Goal: Task Accomplishment & Management: Use online tool/utility

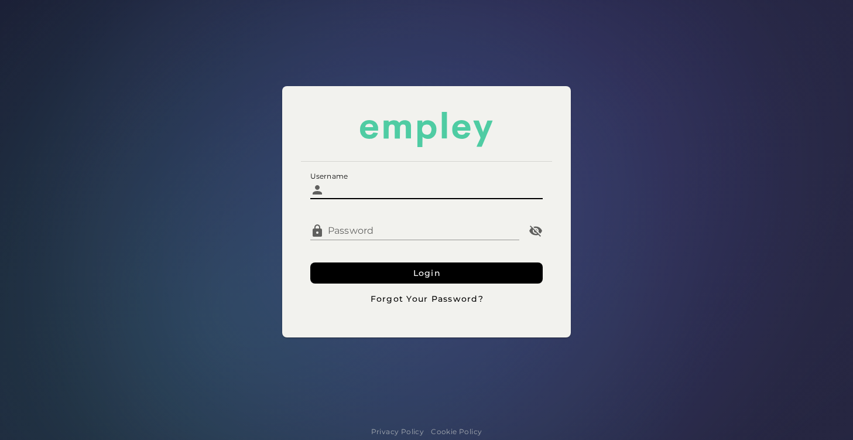
click at [409, 189] on input "Username" at bounding box center [433, 185] width 219 height 28
type input "**********"
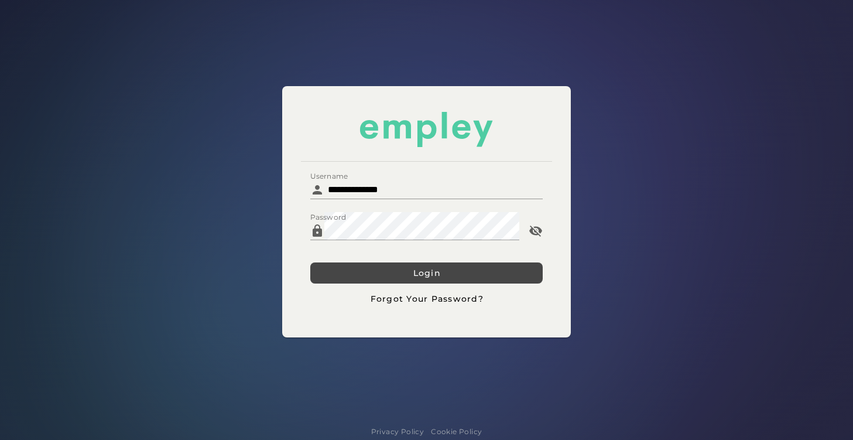
click at [382, 267] on button "Login" at bounding box center [426, 272] width 233 height 21
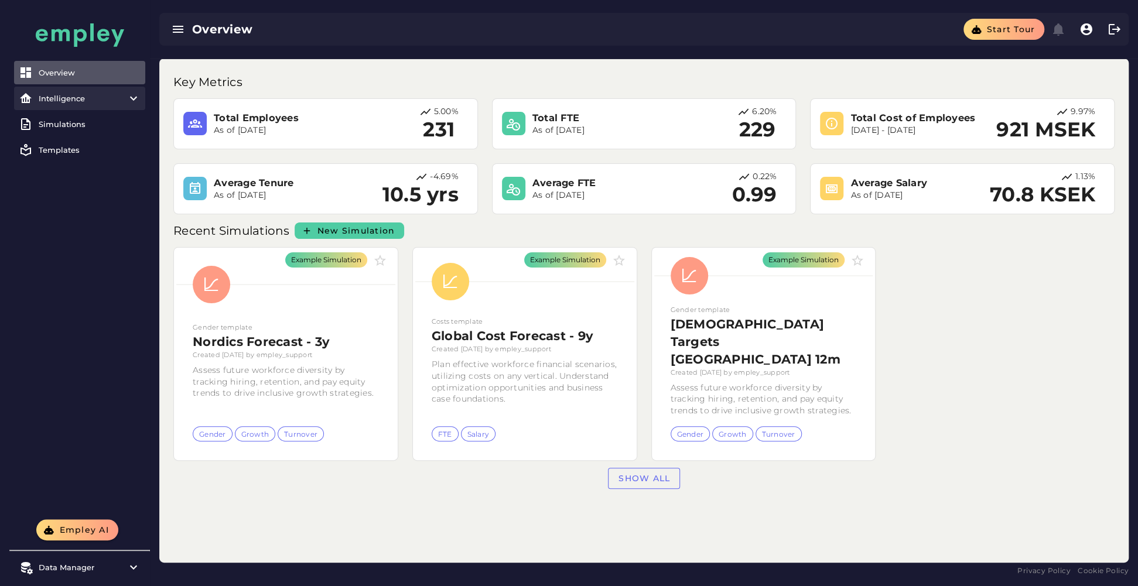
click at [102, 103] on item\) "Intelligence" at bounding box center [79, 98] width 131 height 23
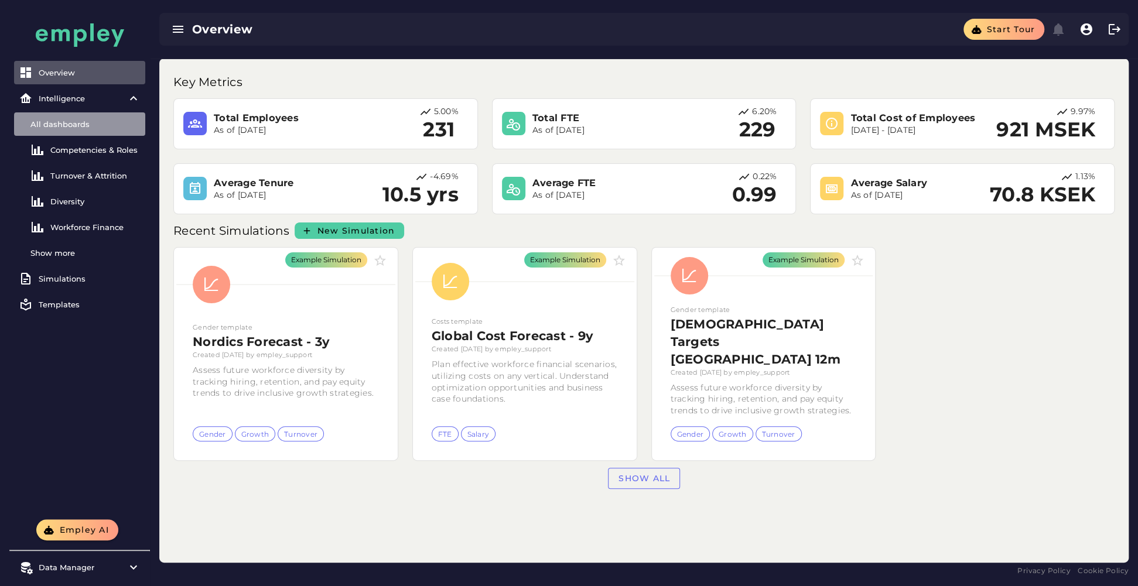
click at [64, 130] on link "All dashboards" at bounding box center [79, 123] width 131 height 23
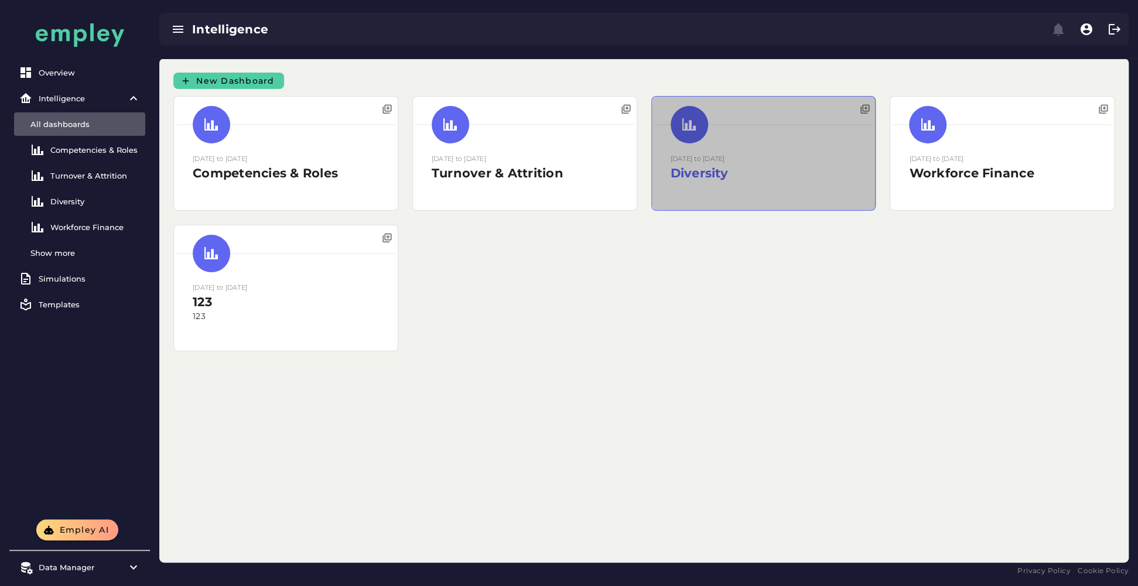
click at [772, 196] on div at bounding box center [764, 154] width 224 height 114
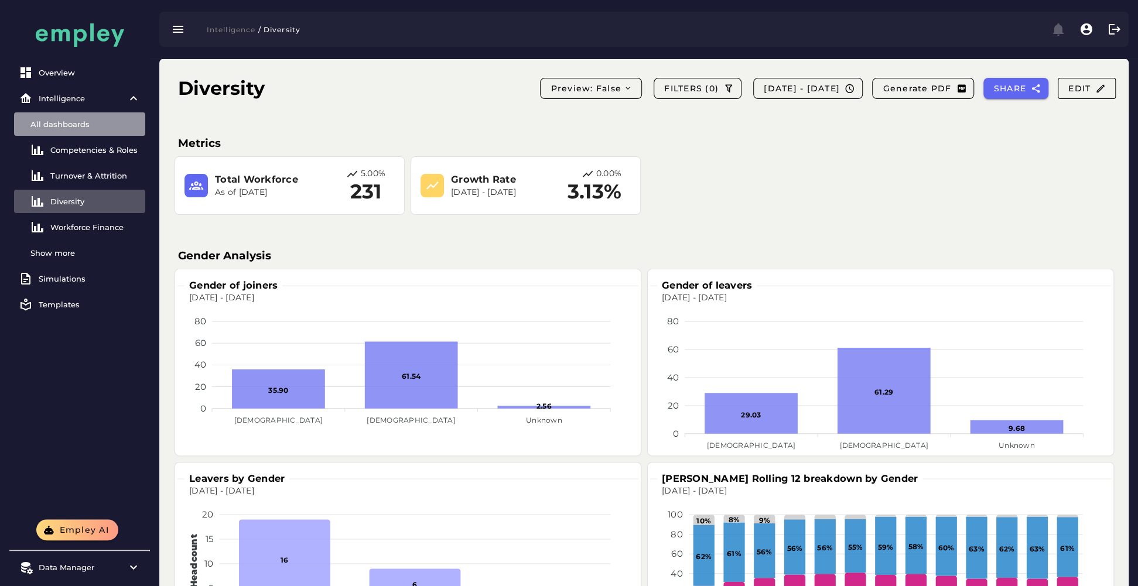
click at [76, 128] on div "All dashboards" at bounding box center [85, 123] width 110 height 9
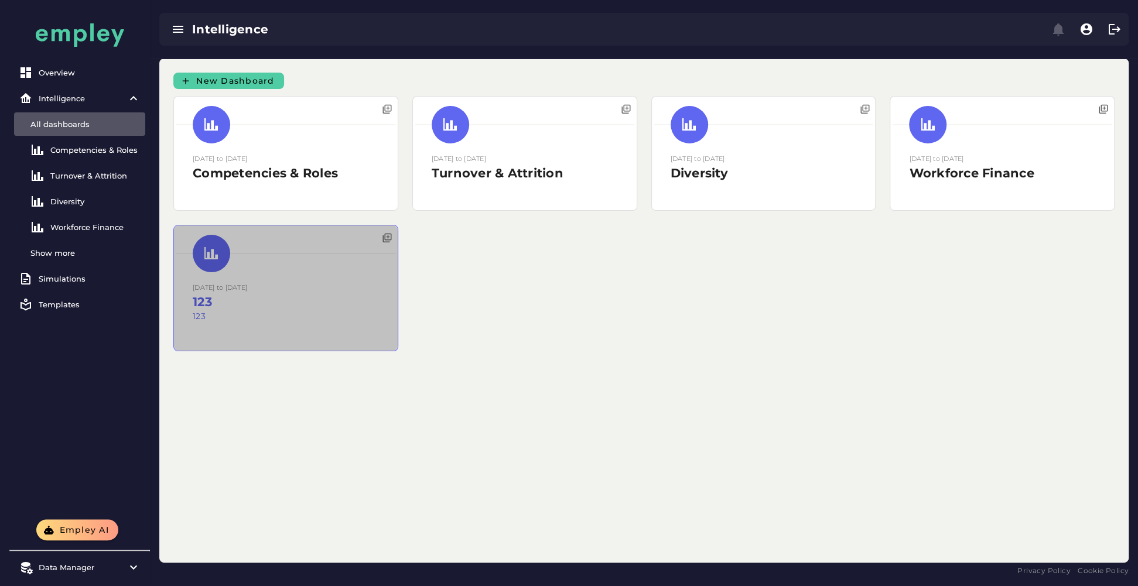
click at [313, 307] on div at bounding box center [286, 287] width 224 height 125
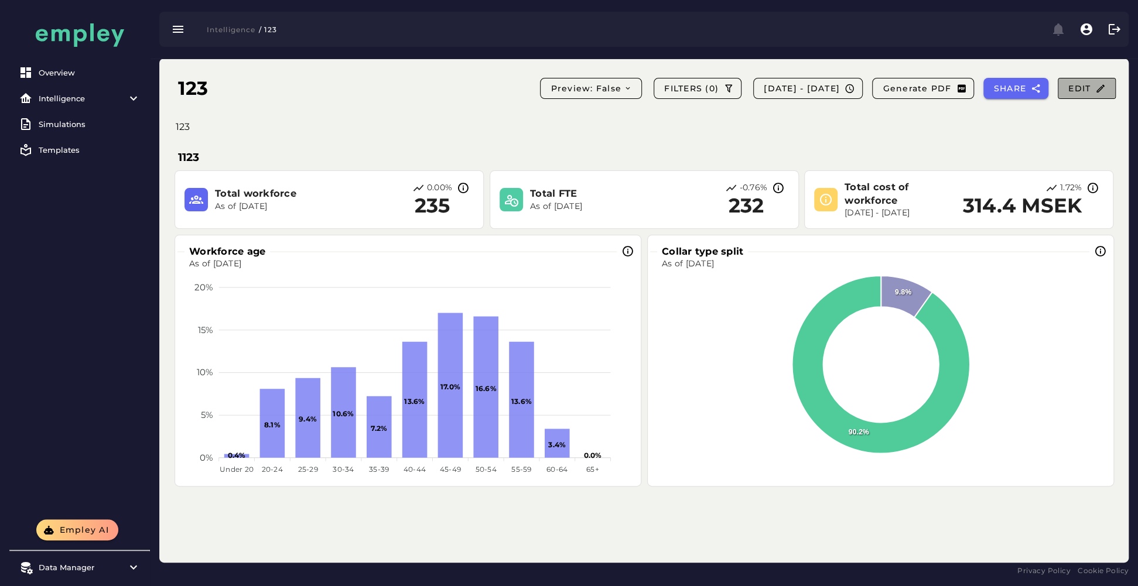
click at [852, 81] on button "Edit" at bounding box center [1086, 88] width 58 height 21
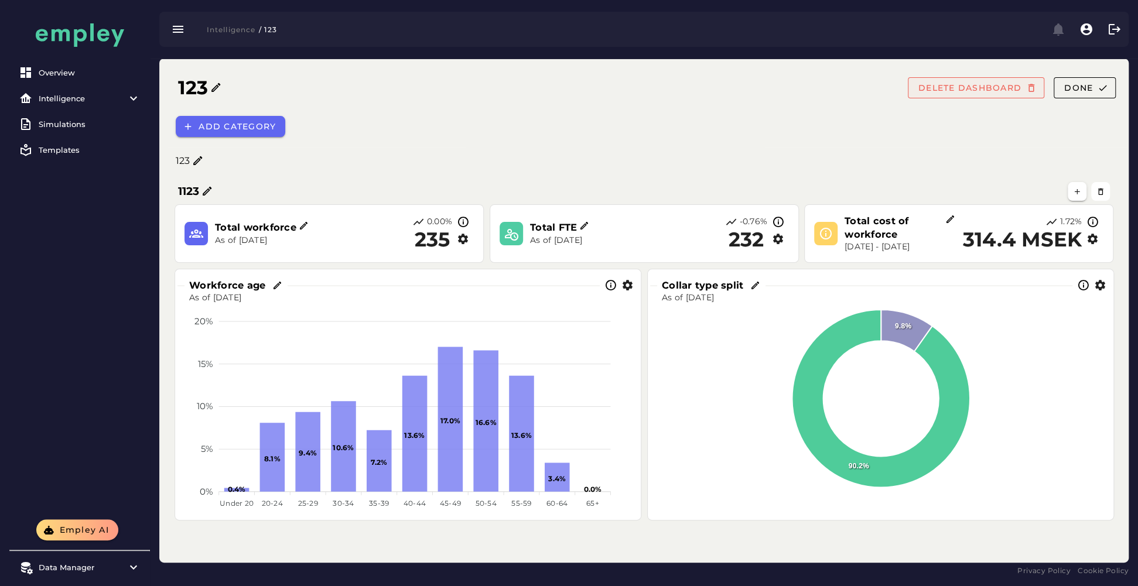
click at [852, 84] on span "DELETE DASHBOARD" at bounding box center [969, 88] width 104 height 11
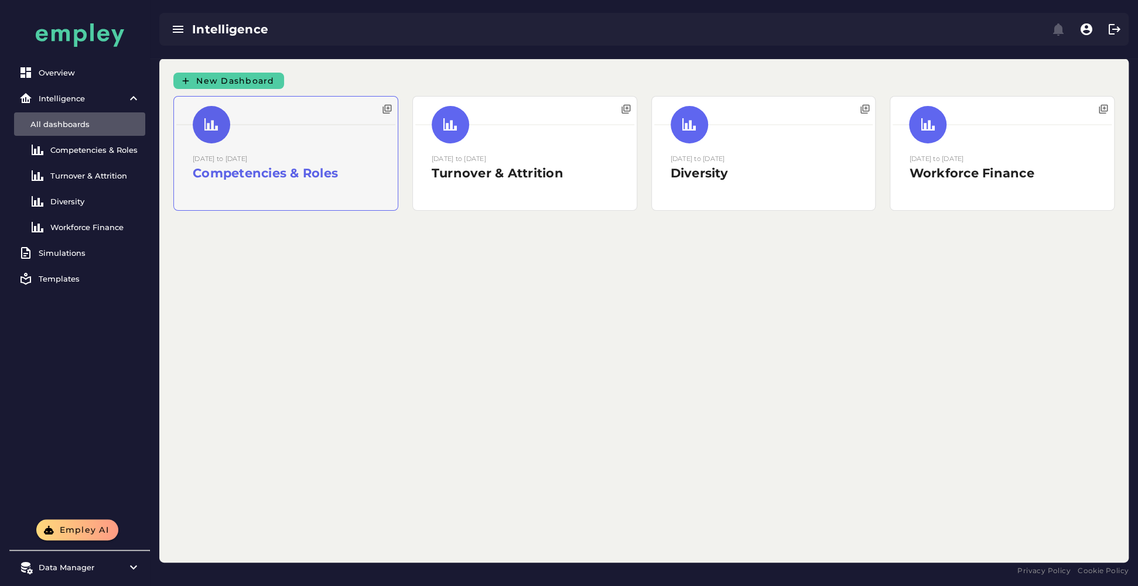
click at [372, 193] on div at bounding box center [286, 154] width 224 height 114
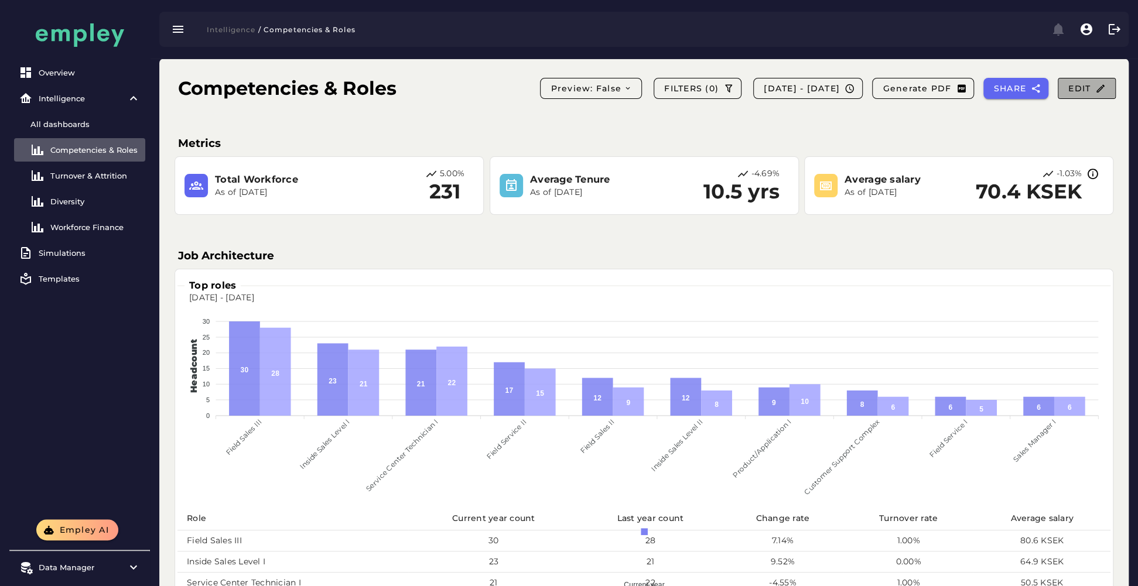
click at [852, 97] on button "Edit" at bounding box center [1086, 88] width 58 height 21
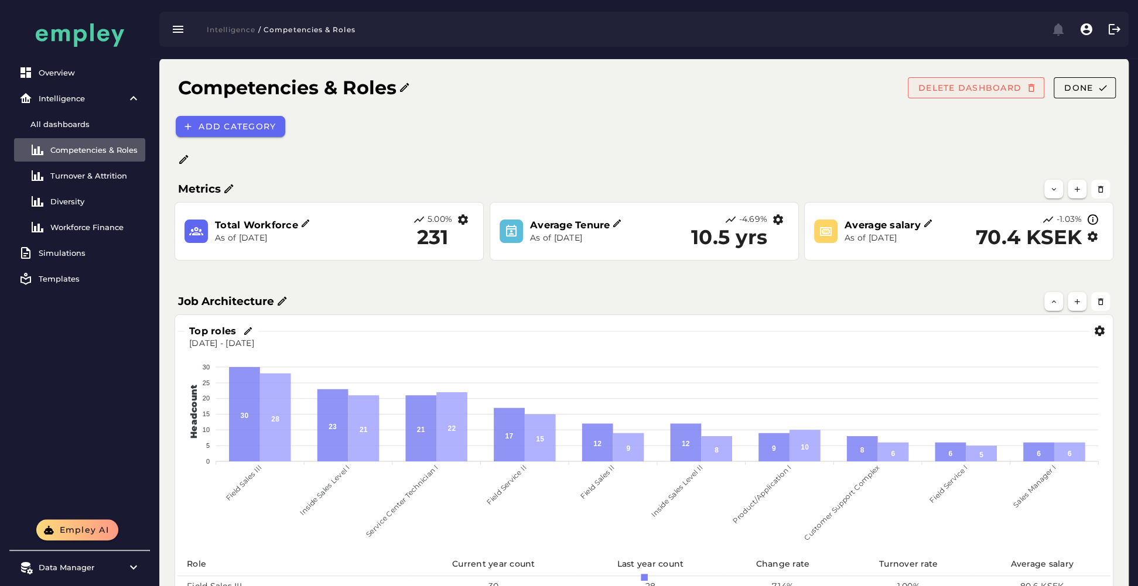
click at [852, 93] on span "DELETE DASHBOARD" at bounding box center [969, 88] width 104 height 11
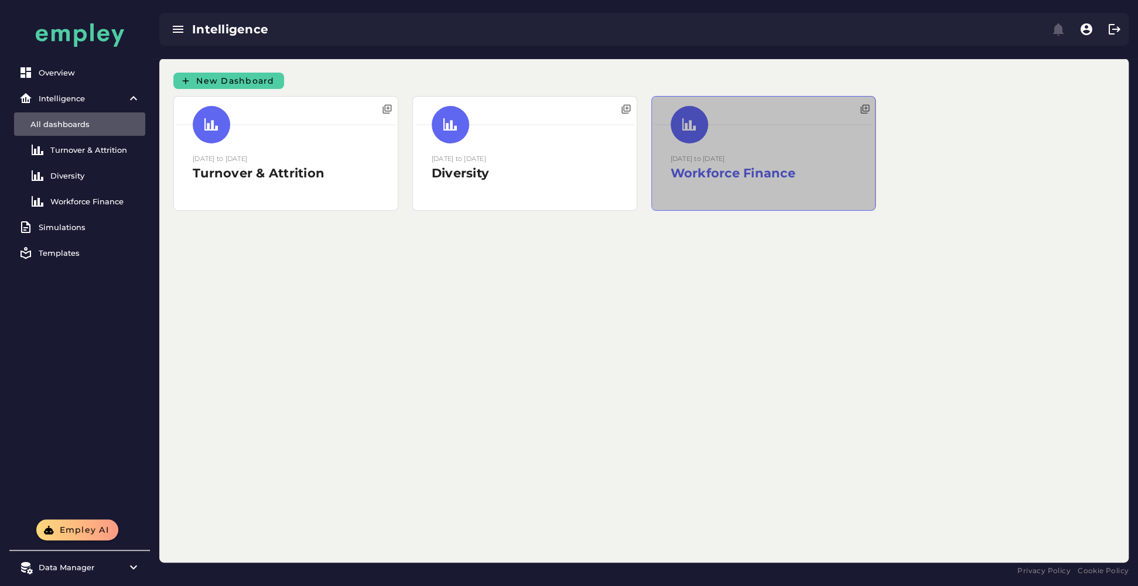
click at [746, 171] on div at bounding box center [764, 154] width 224 height 114
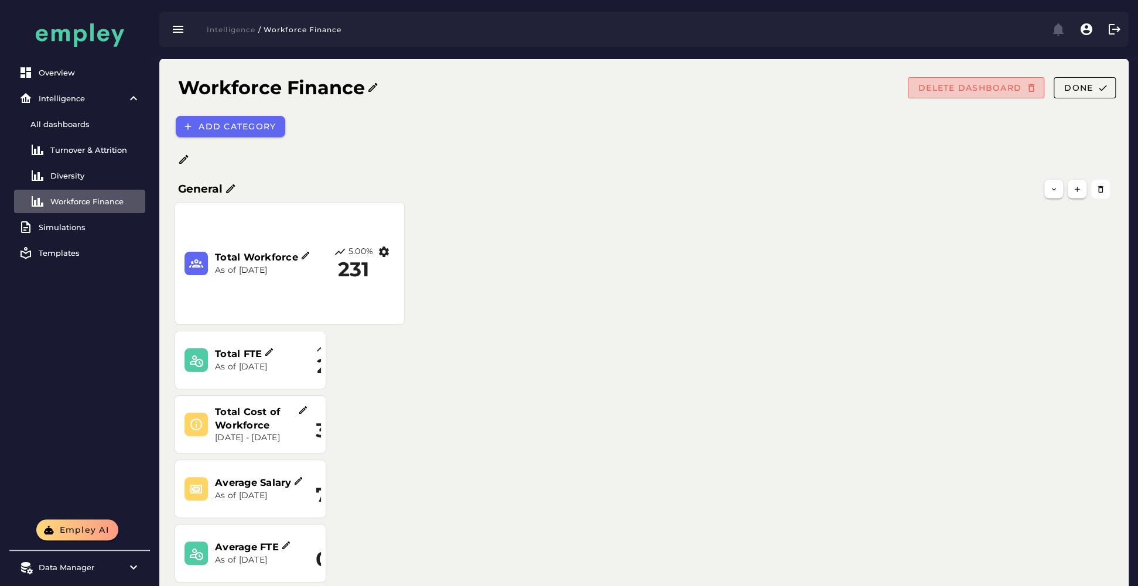
click at [852, 83] on span "DELETE DASHBOARD" at bounding box center [969, 88] width 104 height 11
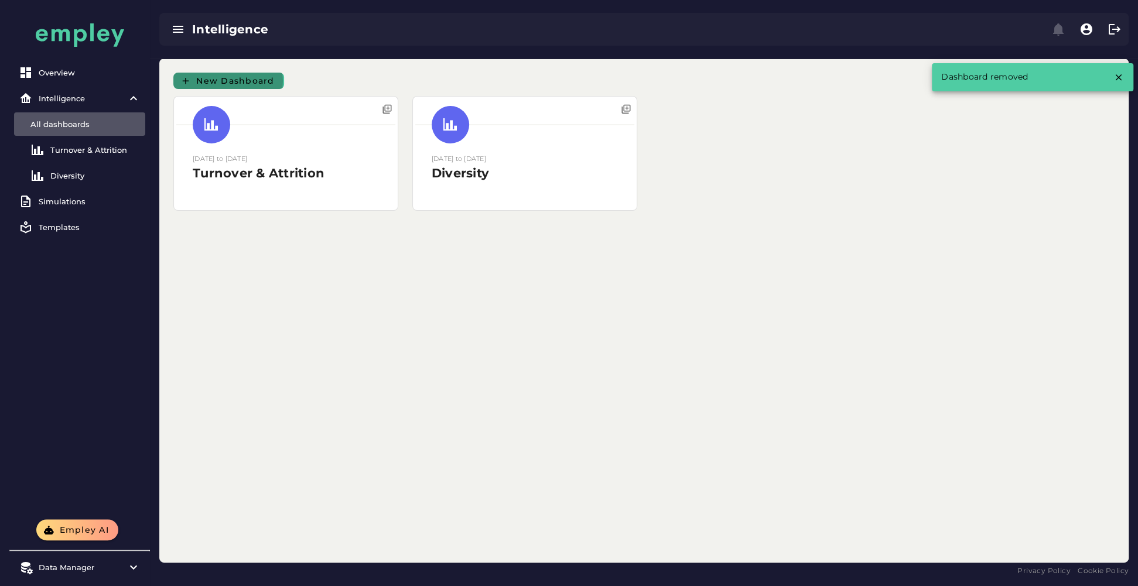
click at [256, 75] on button "New Dashboard" at bounding box center [228, 81] width 111 height 16
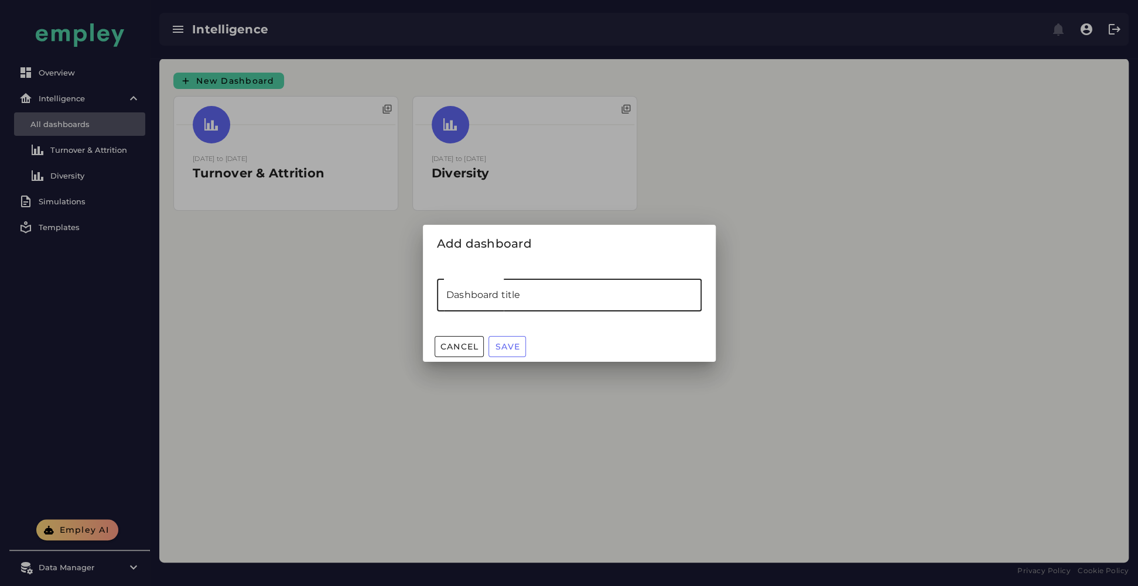
click at [560, 287] on input "Dashboard title" at bounding box center [569, 295] width 265 height 33
type input "**********"
click at [507, 341] on span "Save" at bounding box center [507, 346] width 25 height 11
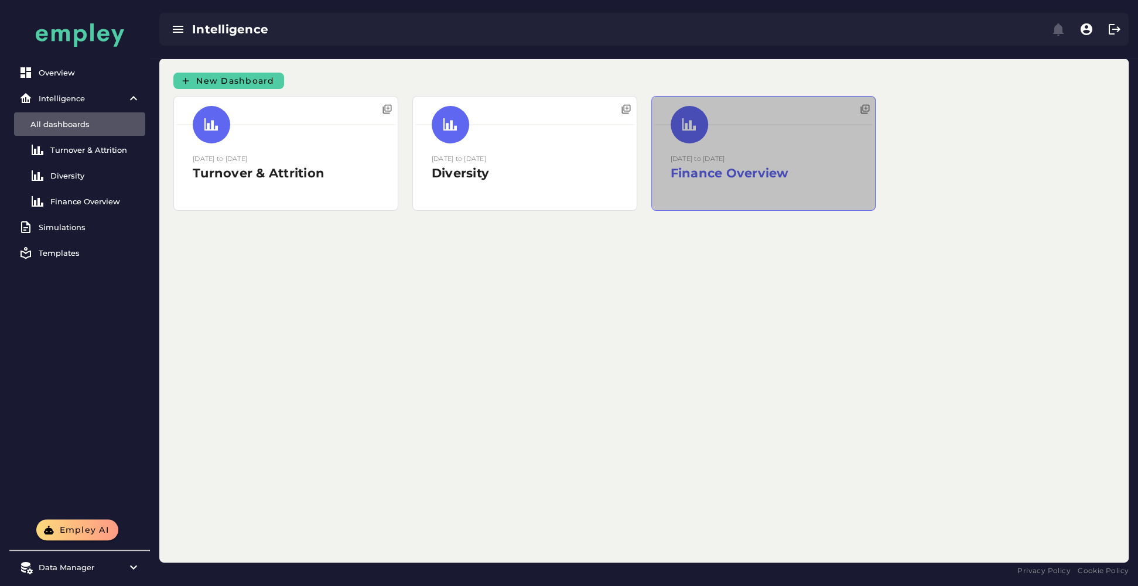
click at [754, 141] on div at bounding box center [764, 154] width 224 height 114
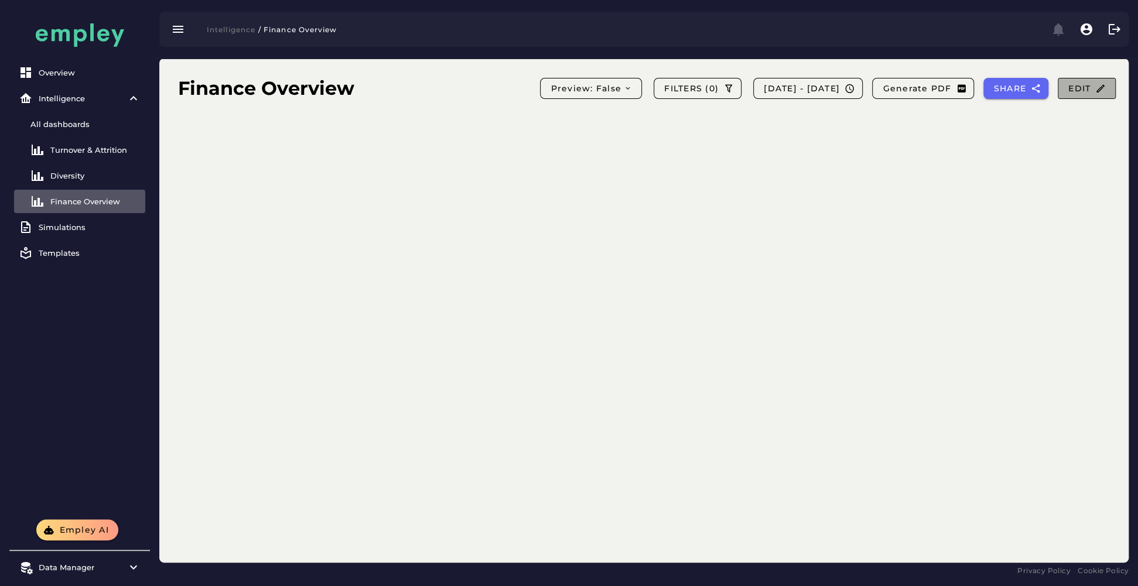
click at [852, 93] on span "Edit" at bounding box center [1086, 88] width 38 height 11
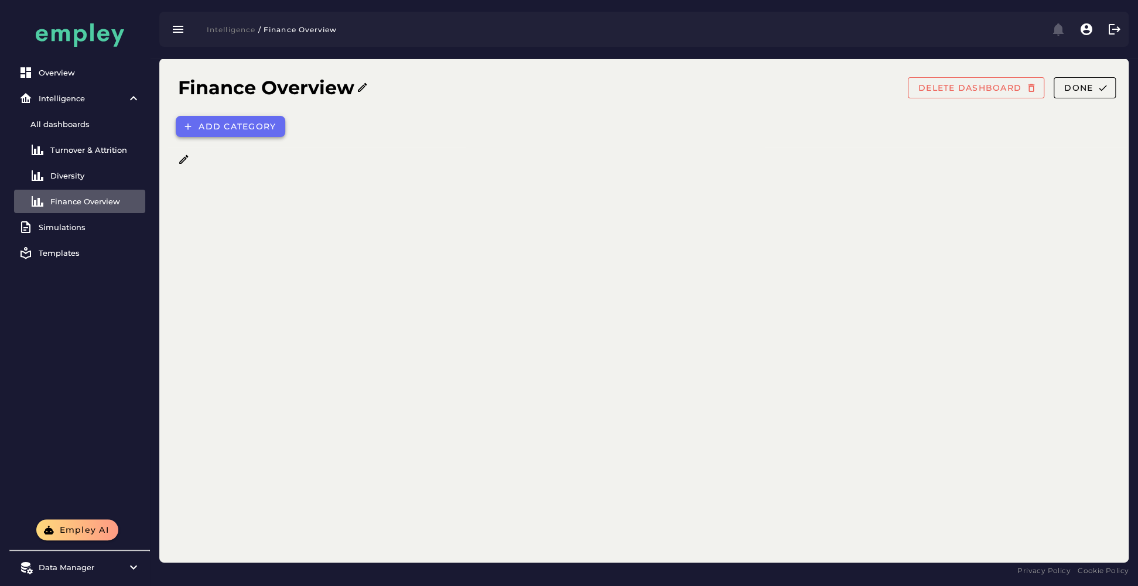
click at [264, 122] on span "Add category" at bounding box center [237, 126] width 78 height 11
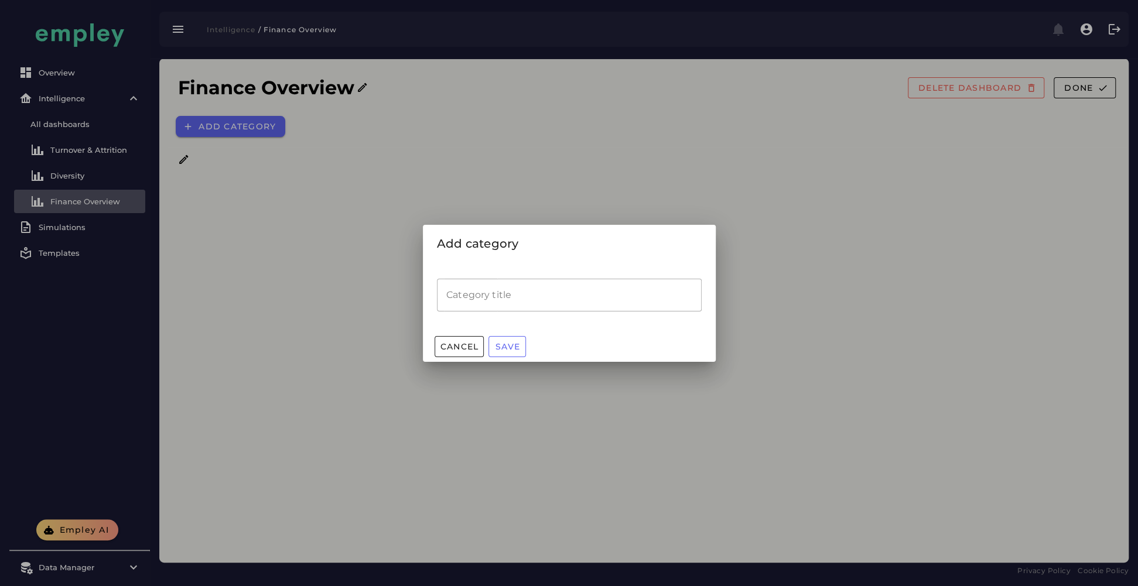
click at [518, 297] on input "Category title" at bounding box center [569, 295] width 265 height 33
click at [472, 306] on input "Category title" at bounding box center [569, 295] width 265 height 33
type input "*******"
click at [496, 345] on span "Save" at bounding box center [507, 346] width 25 height 11
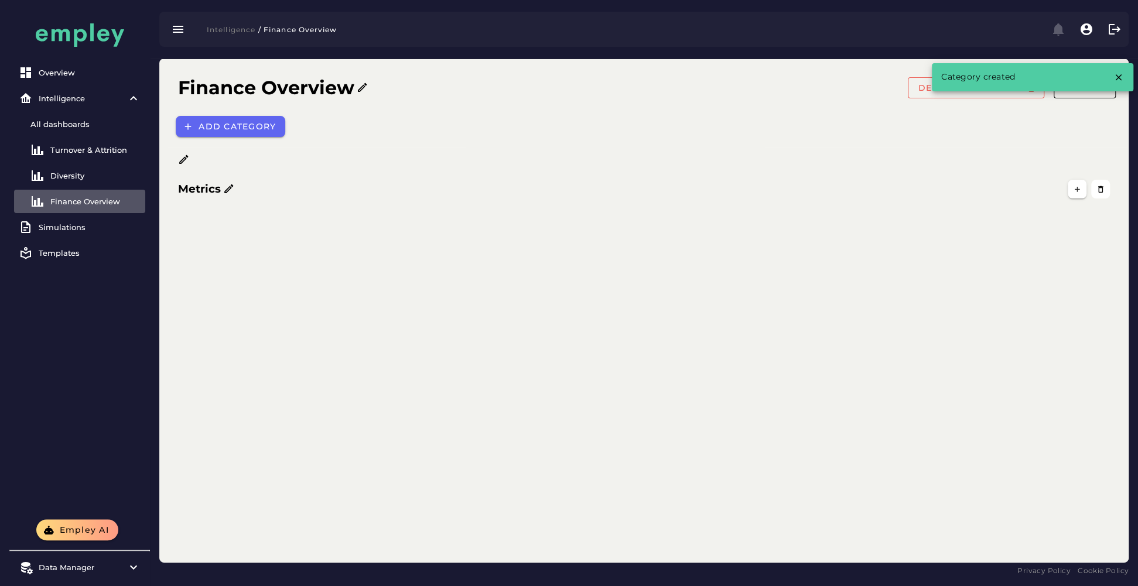
click at [183, 157] on icon at bounding box center [184, 160] width 12 height 12
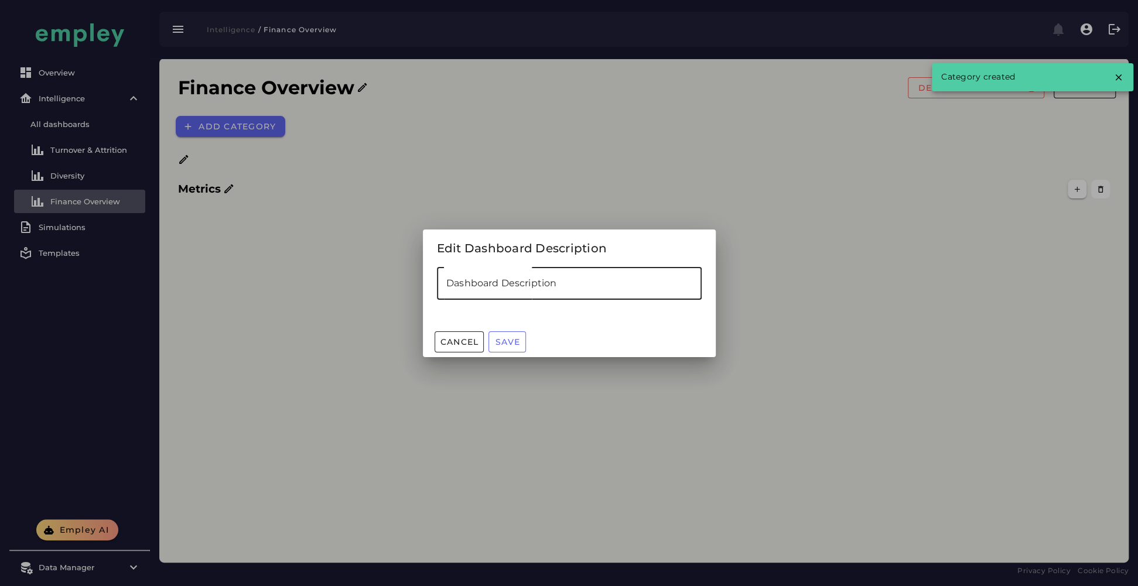
click at [471, 278] on input "Dashboard Description" at bounding box center [569, 283] width 265 height 33
paste input "**********"
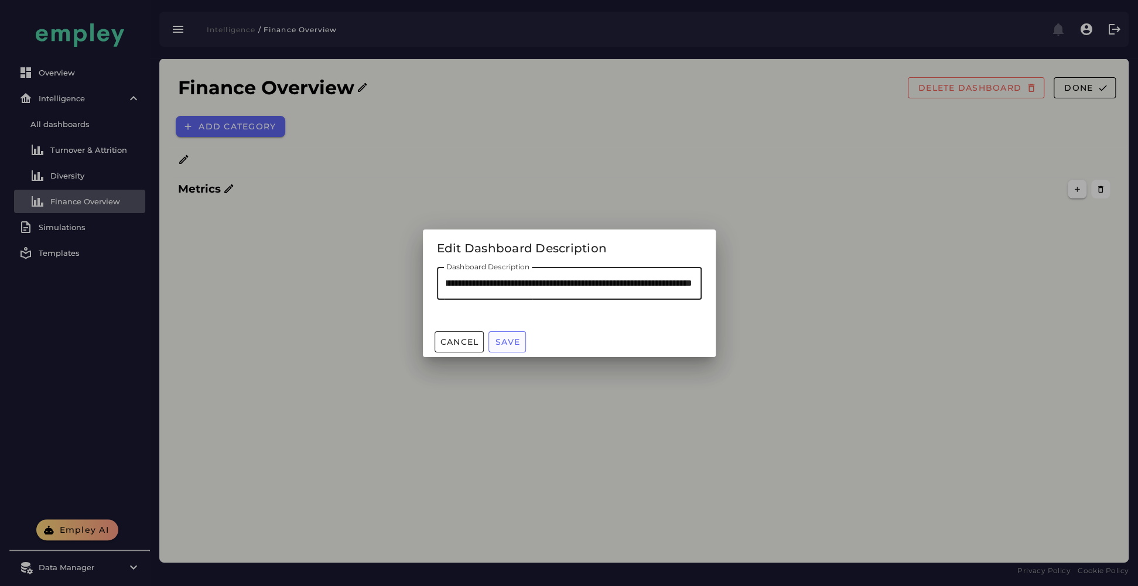
type input "**********"
click at [511, 343] on span "Save" at bounding box center [507, 342] width 25 height 11
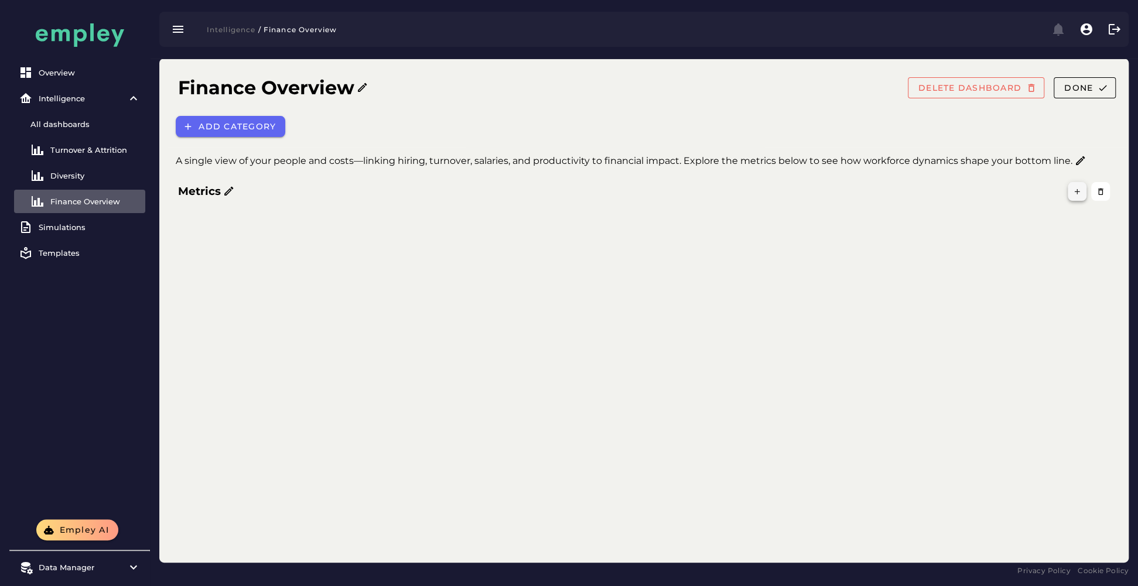
click at [852, 193] on icon "button" at bounding box center [1077, 191] width 9 height 9
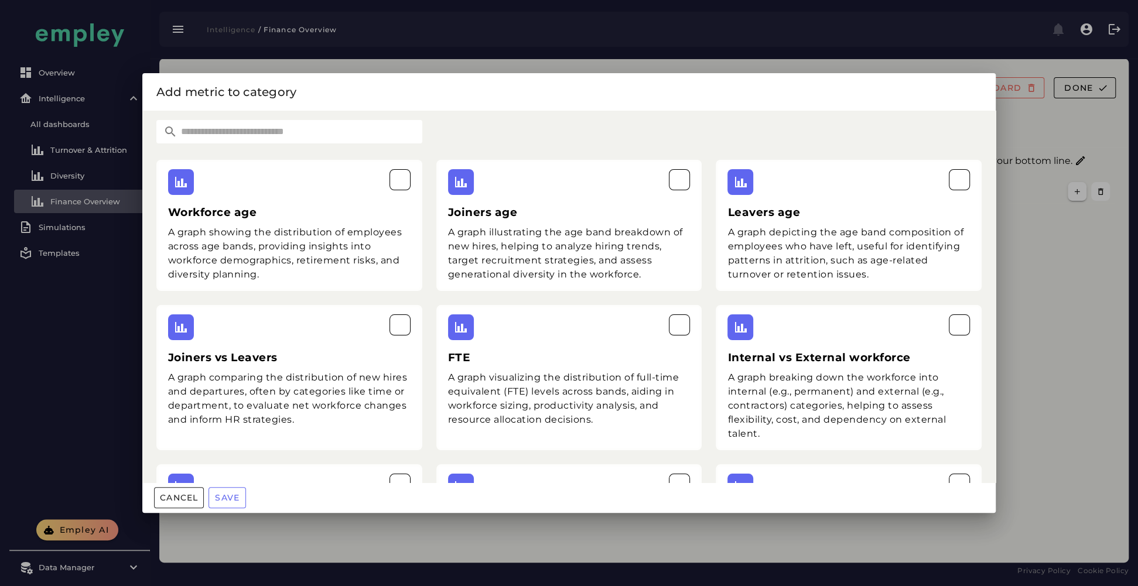
click at [389, 127] on input "text" at bounding box center [299, 131] width 245 height 23
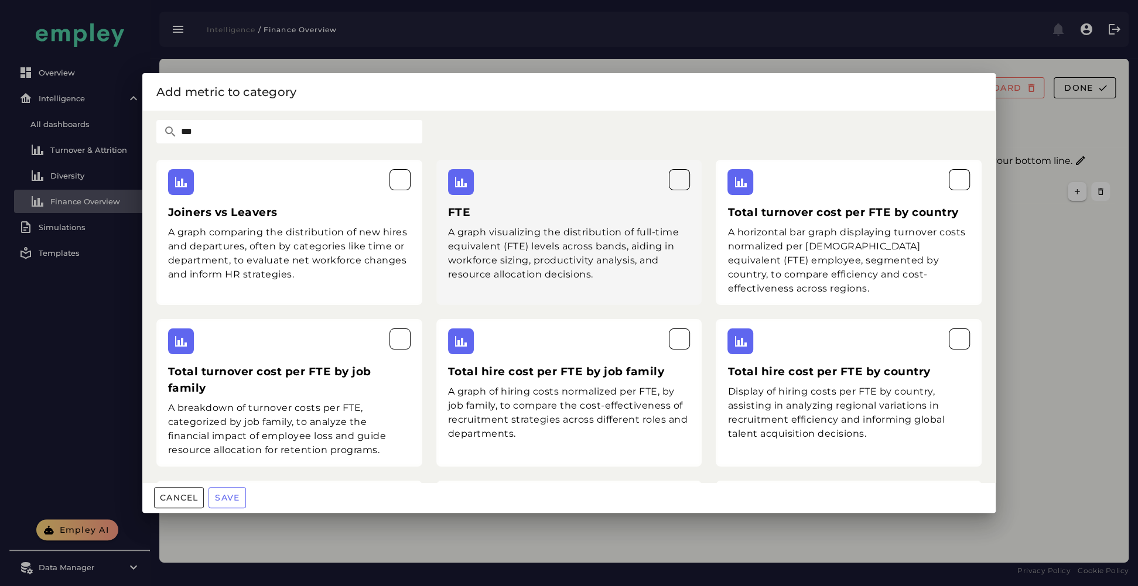
scroll to position [436, 0]
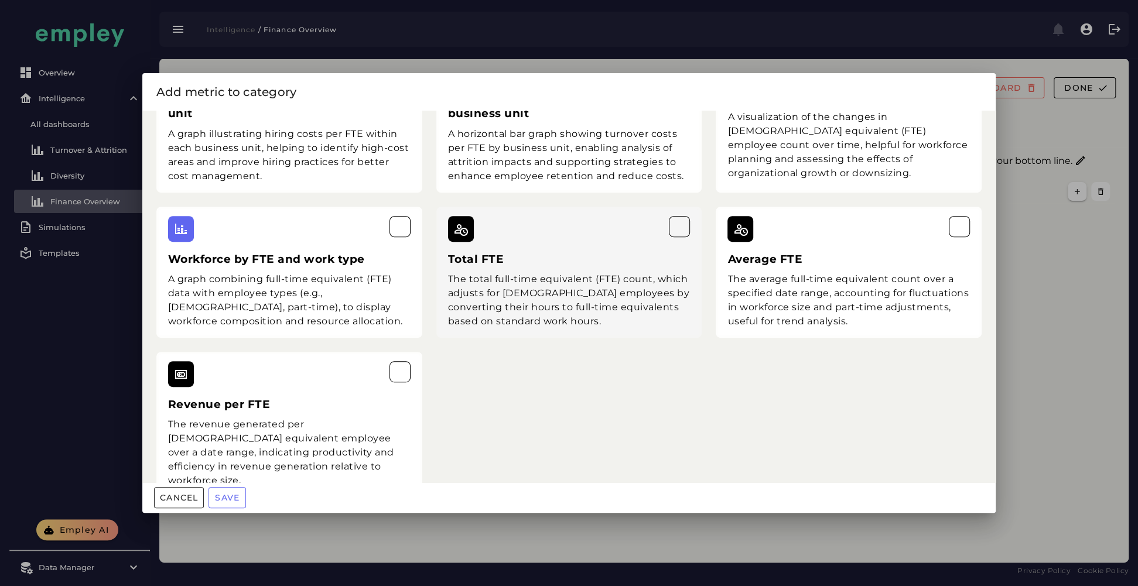
click at [580, 272] on div "The total full-time equivalent (FTE) count, which adjusts for [DEMOGRAPHIC_DATA…" at bounding box center [569, 300] width 242 height 56
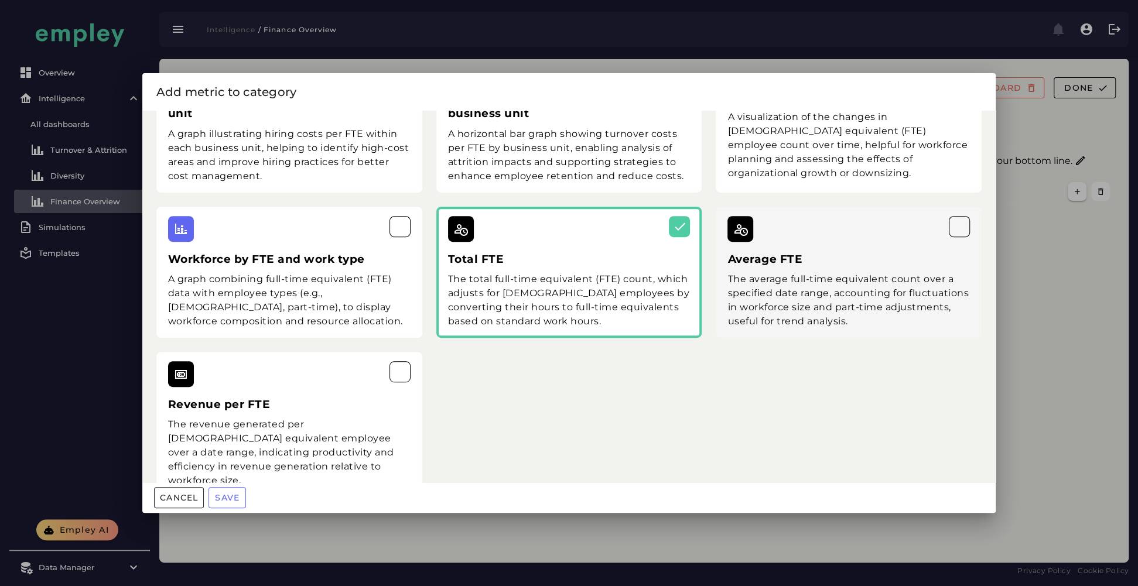
click at [822, 274] on div "The average full-time equivalent count over a specified date range, accounting …" at bounding box center [848, 300] width 242 height 56
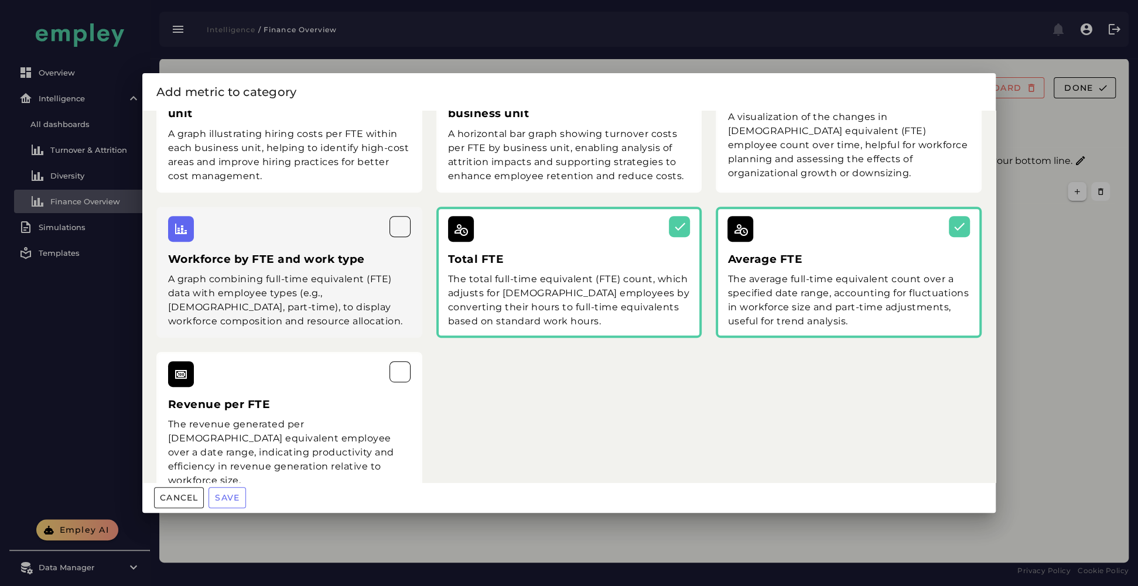
scroll to position [0, 0]
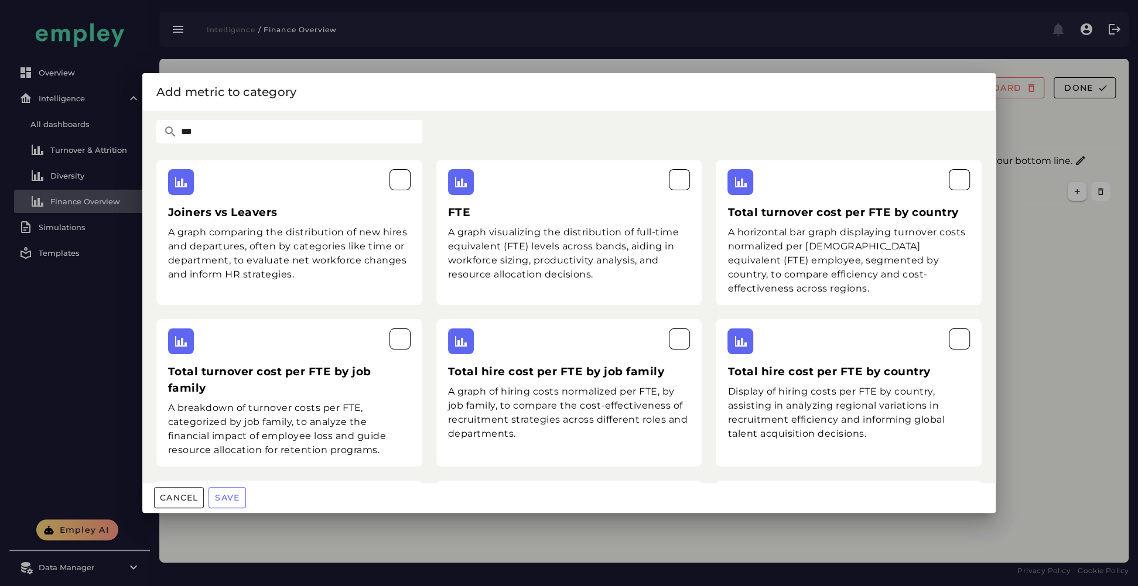
drag, startPoint x: 238, startPoint y: 131, endPoint x: 115, endPoint y: 138, distance: 123.2
click at [115, 138] on div "Add metric to category *** Joiners vs Leavers A graph comparing the distributio…" at bounding box center [569, 293] width 1138 height 586
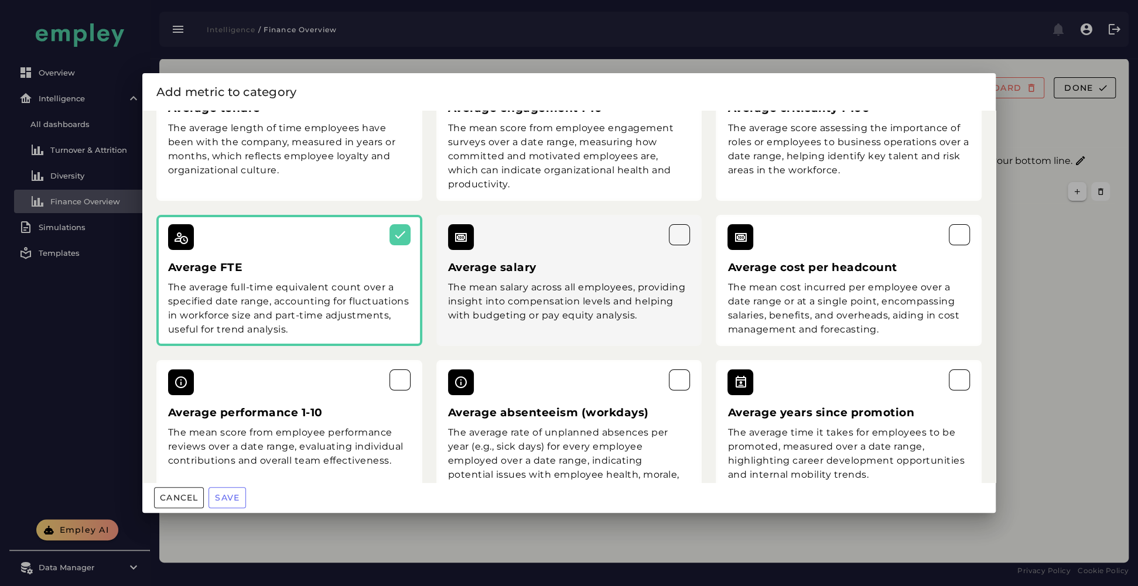
scroll to position [138, 0]
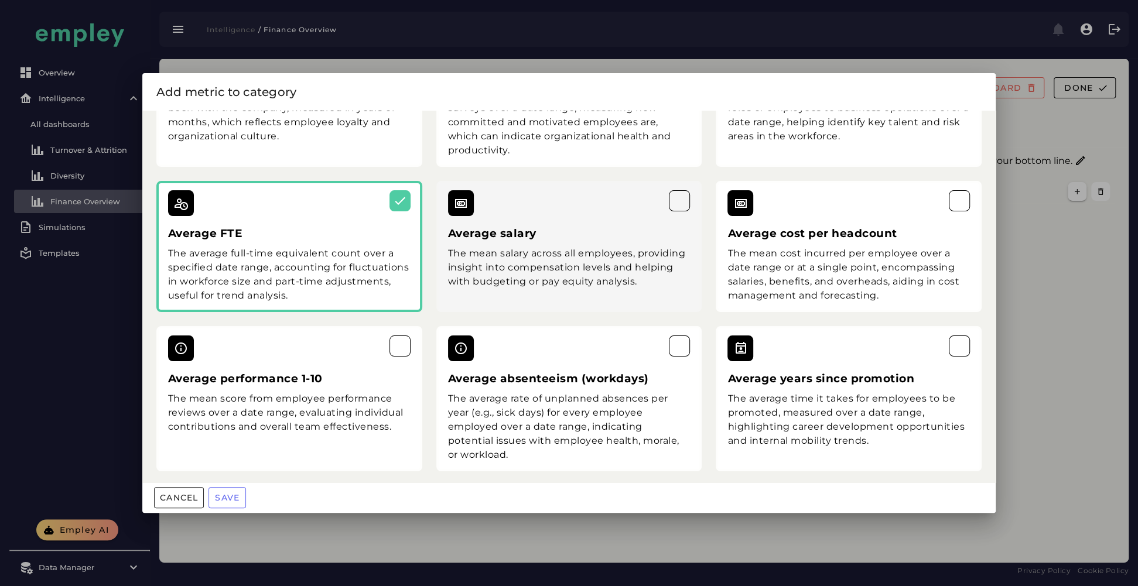
click at [582, 282] on div "The mean salary across all employees, providing insight into compensation level…" at bounding box center [569, 267] width 242 height 42
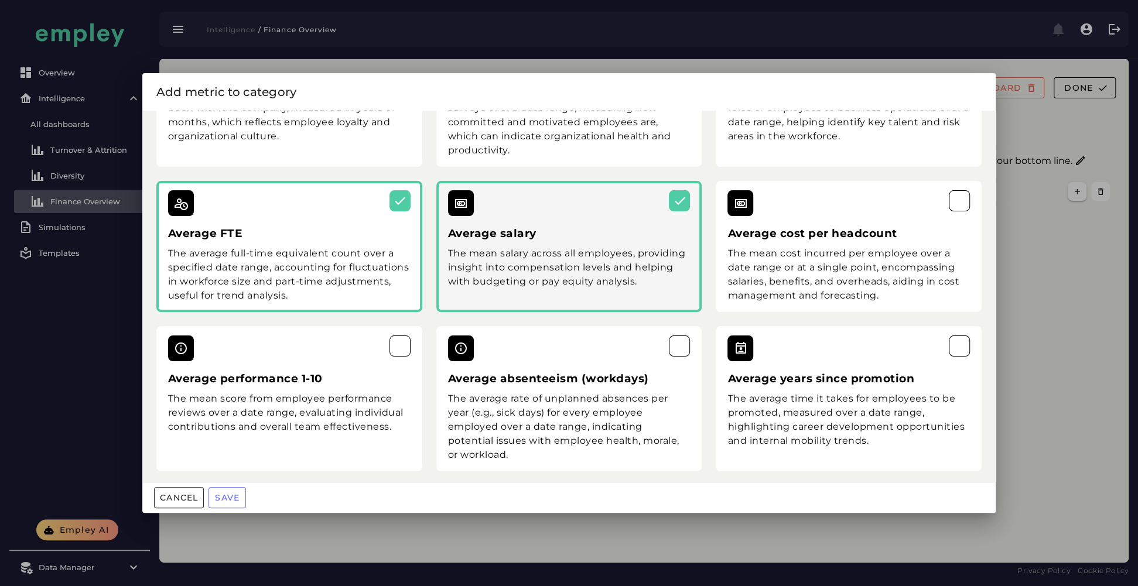
click at [756, 272] on div "The mean cost incurred per employee over a date range or at a single point, enc…" at bounding box center [848, 274] width 242 height 56
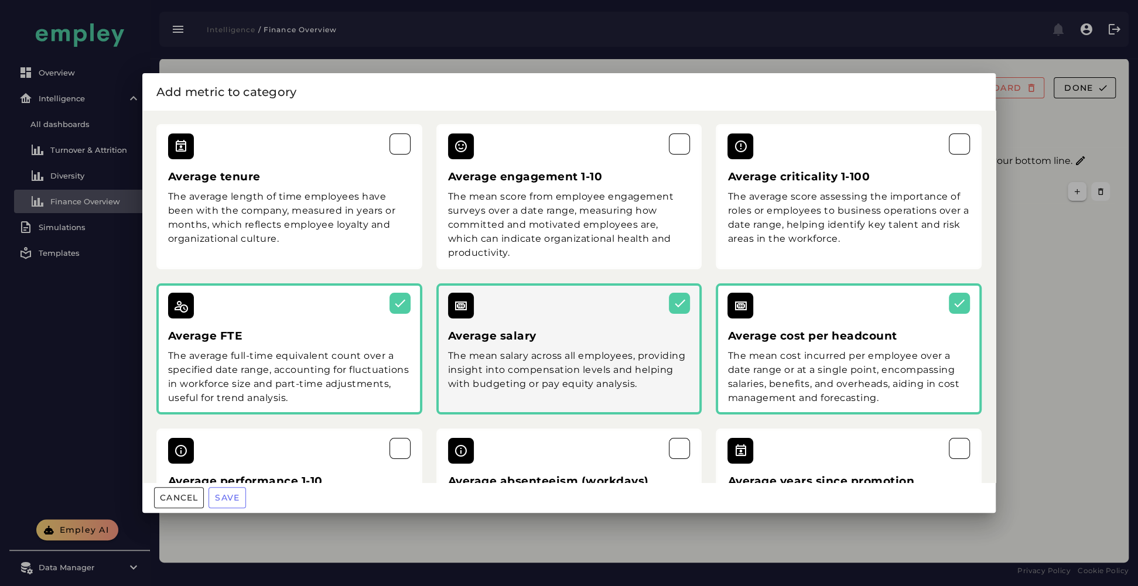
scroll to position [0, 0]
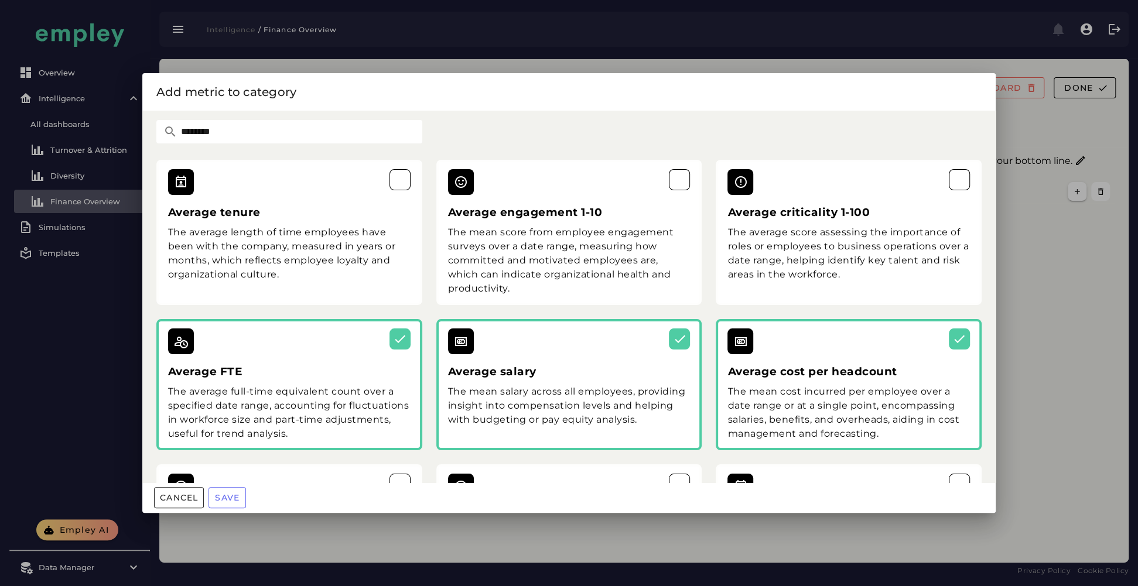
click at [193, 128] on input "*******" at bounding box center [299, 131] width 245 height 23
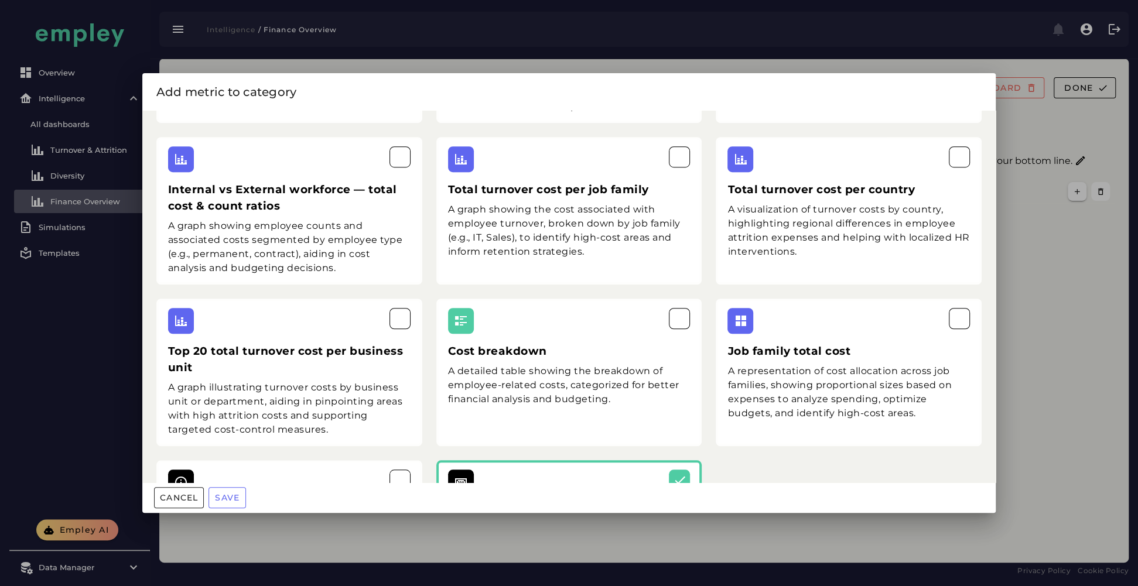
scroll to position [787, 0]
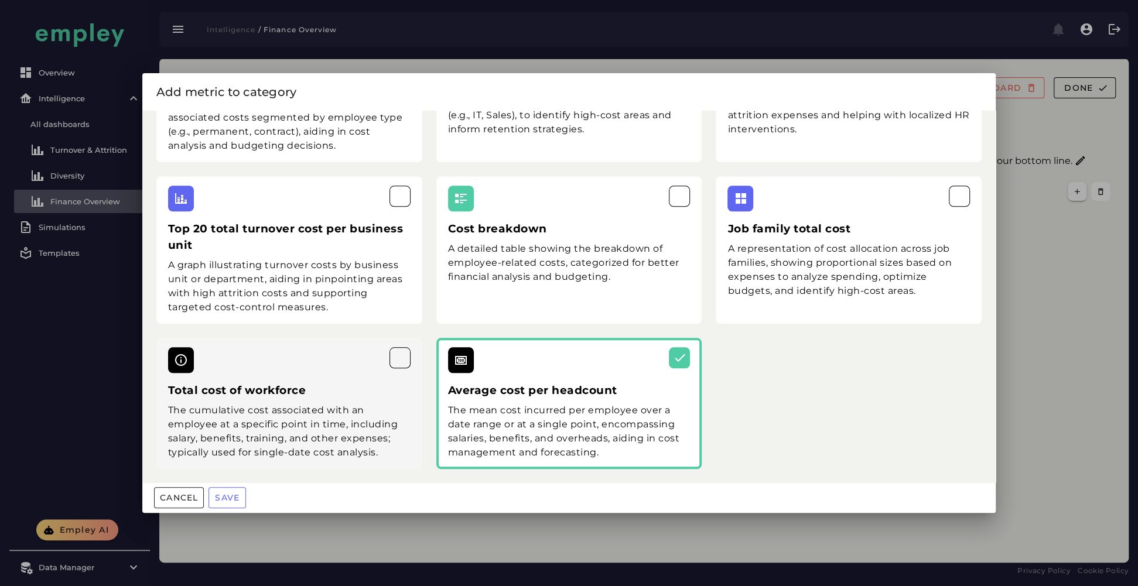
type input "****"
click at [319, 402] on div "Total cost of workforce The cumulative cost associated with an employee at a sp…" at bounding box center [289, 403] width 266 height 131
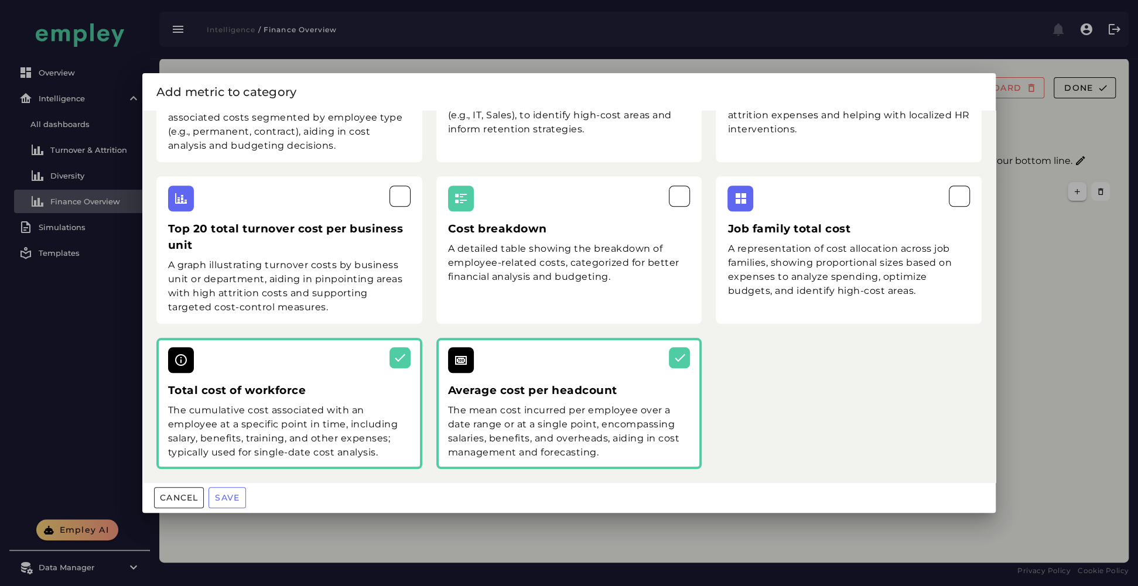
click at [240, 439] on button "Save" at bounding box center [226, 497] width 37 height 21
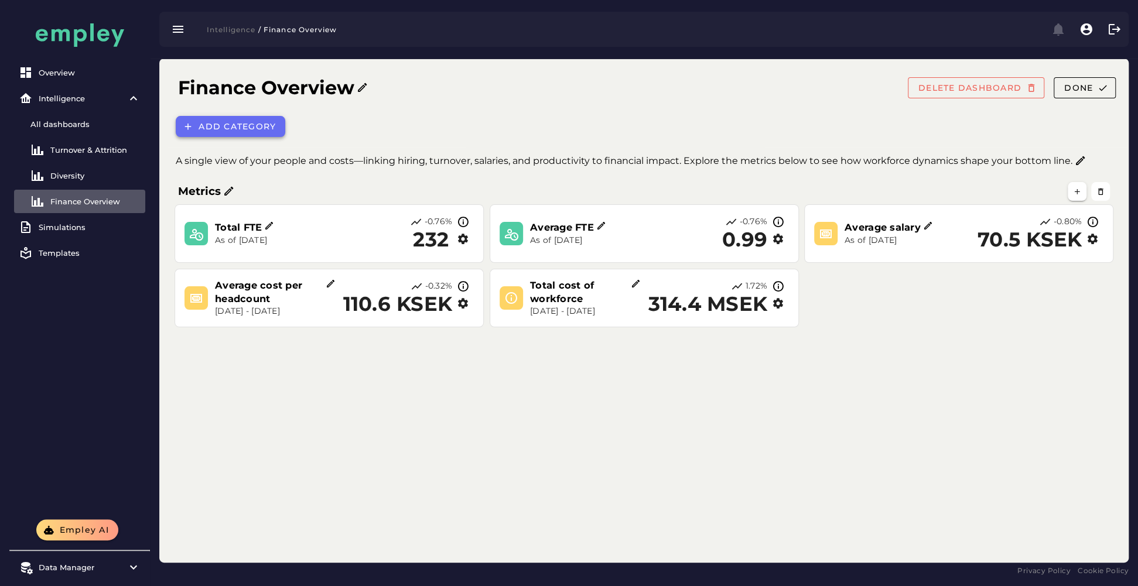
click at [252, 129] on span "Add category" at bounding box center [237, 126] width 78 height 11
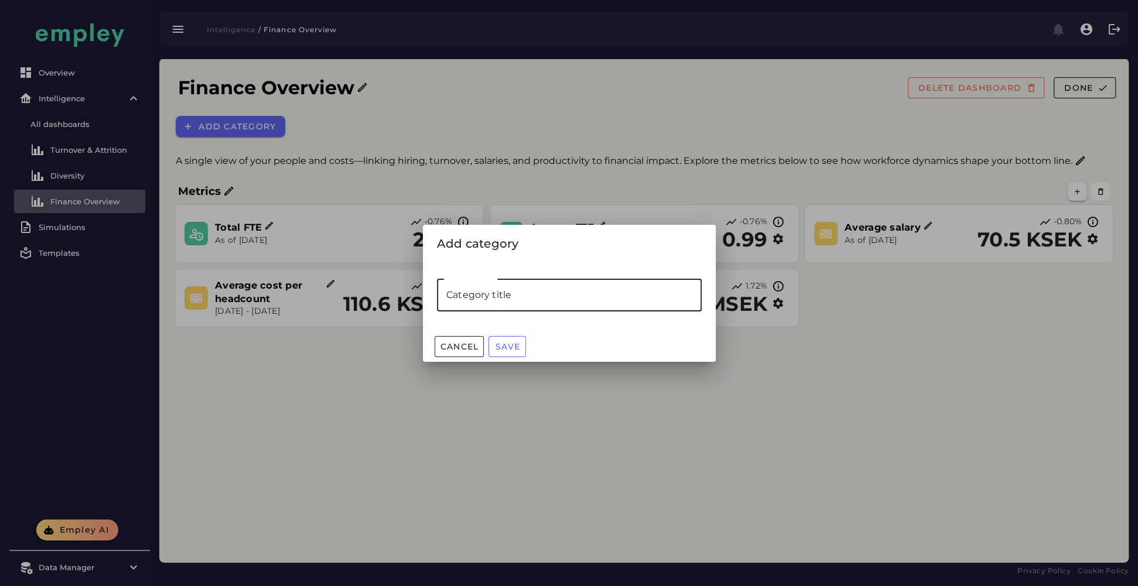
click at [509, 309] on input "Category title" at bounding box center [569, 295] width 265 height 33
type input "********"
click at [508, 336] on button "Save" at bounding box center [506, 346] width 37 height 21
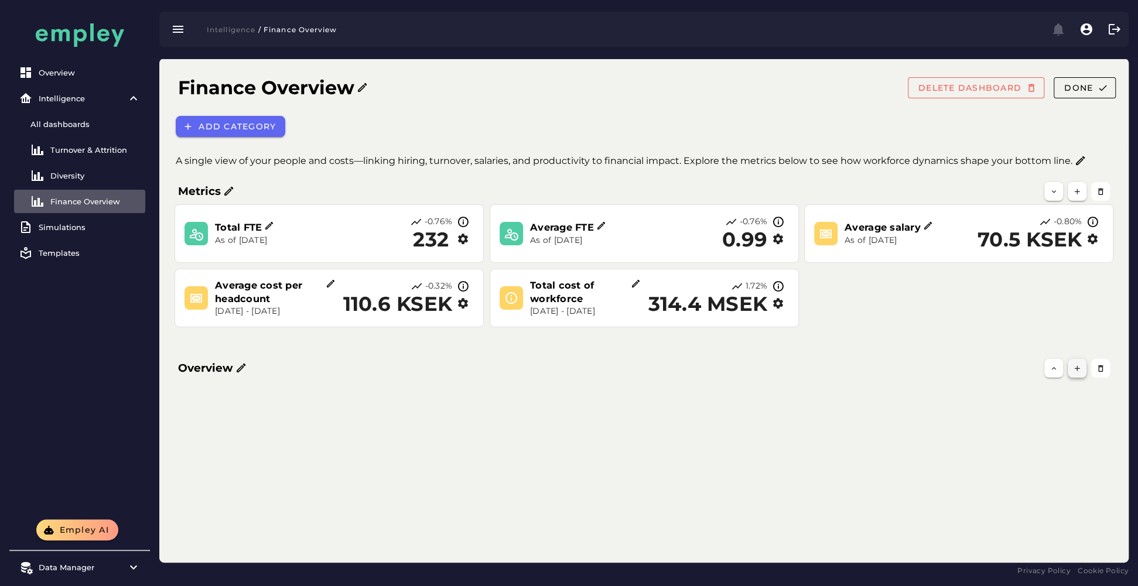
click at [852, 377] on button "button" at bounding box center [1076, 368] width 19 height 19
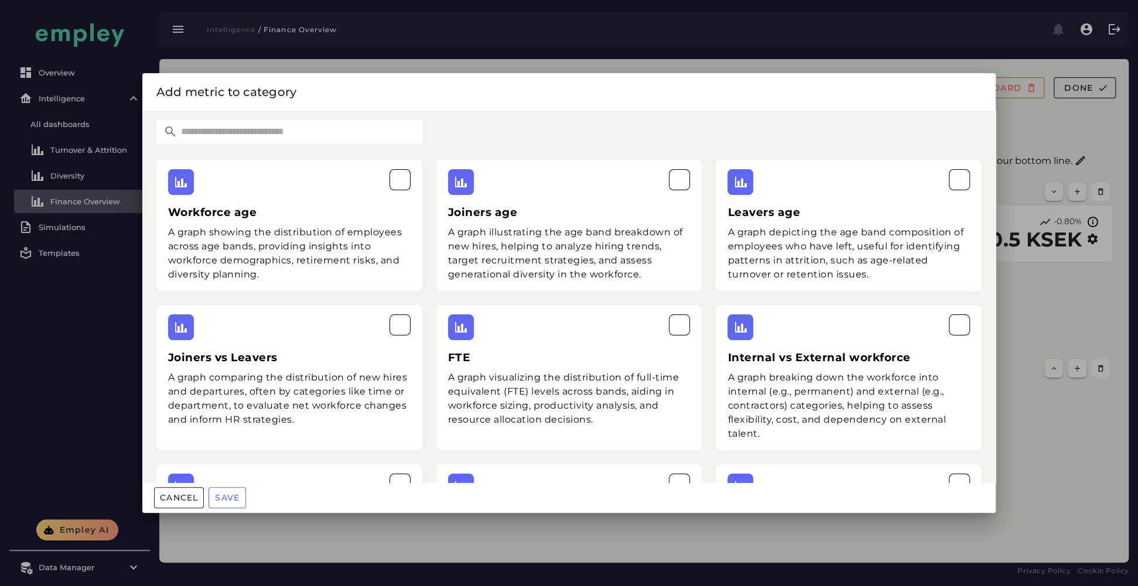
click at [367, 121] on input "text" at bounding box center [299, 131] width 245 height 23
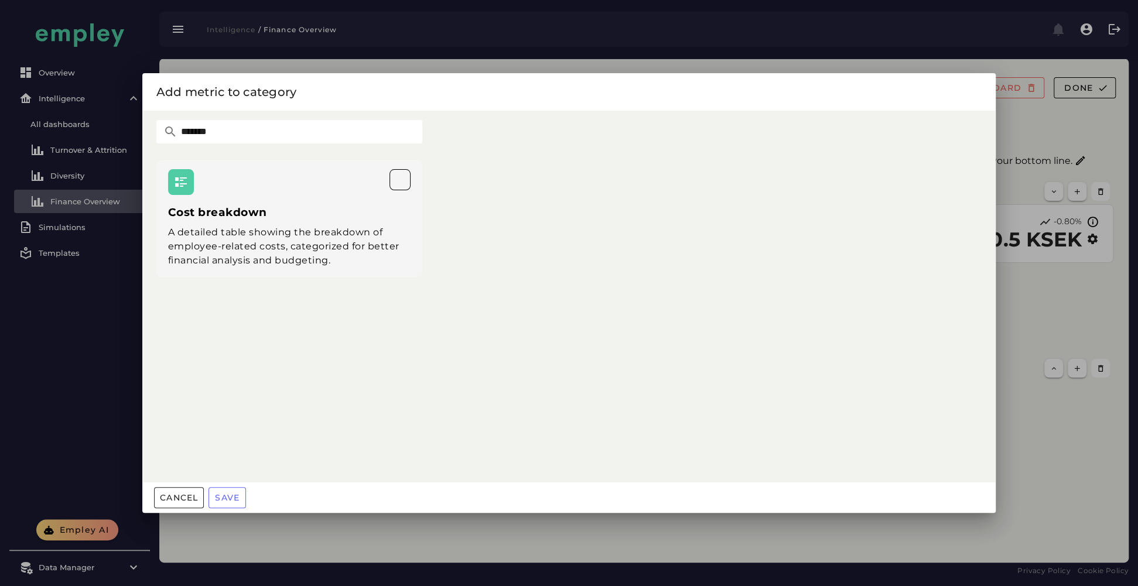
click at [292, 217] on h3 "Cost breakdown" at bounding box center [289, 212] width 242 height 16
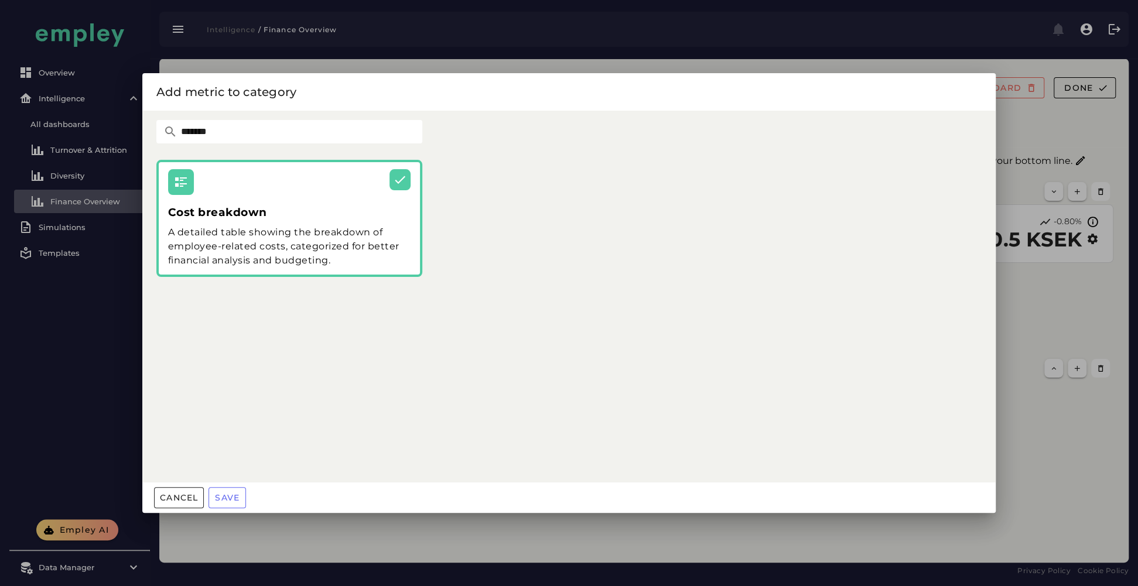
click at [249, 119] on div "*******" at bounding box center [289, 131] width 280 height 37
click at [227, 132] on input "*******" at bounding box center [299, 131] width 245 height 23
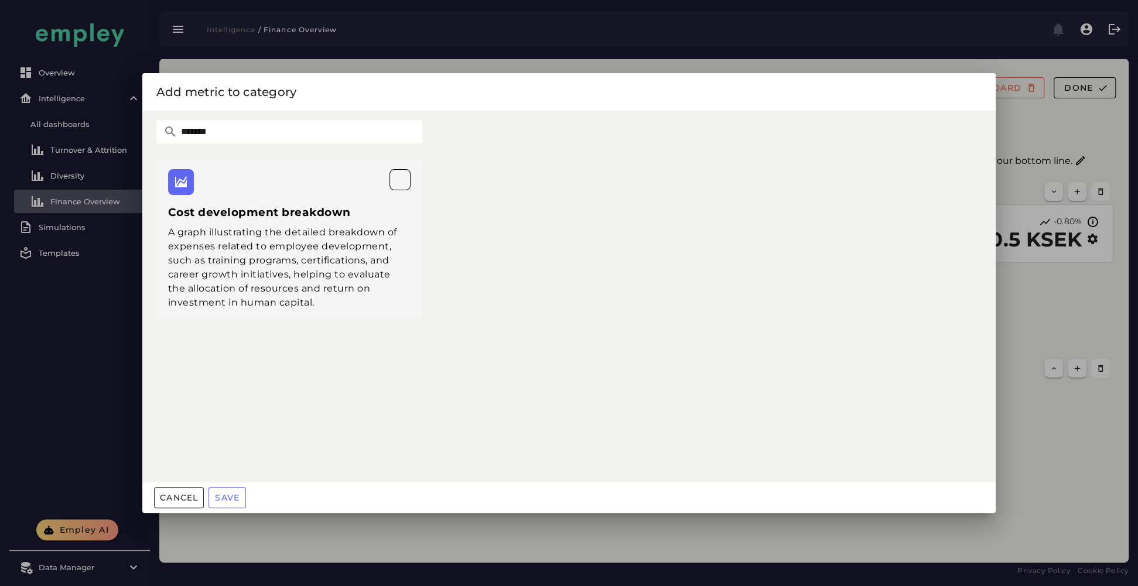
type input "*******"
click at [303, 287] on div "A graph illustrating the detailed breakdown of expenses related to employee dev…" at bounding box center [289, 267] width 242 height 84
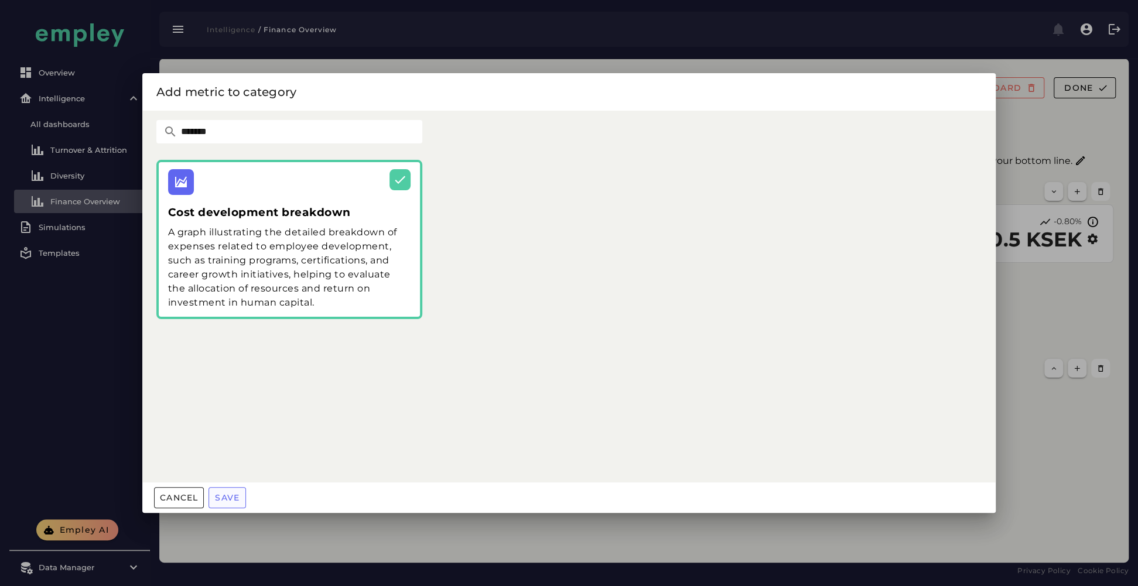
click at [218, 439] on span "Save" at bounding box center [226, 497] width 25 height 11
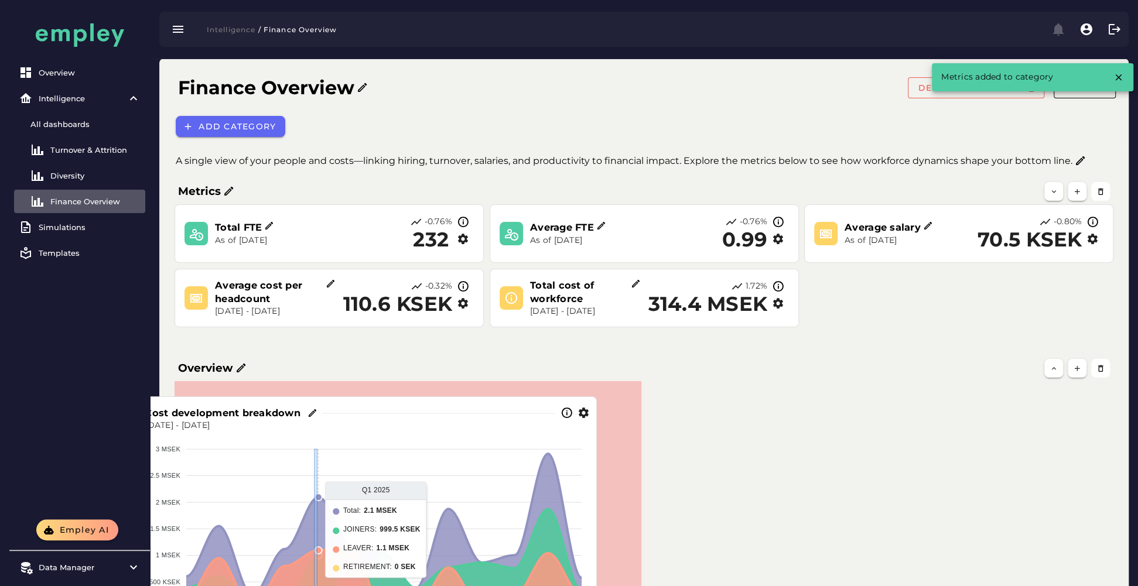
drag, startPoint x: 834, startPoint y: 485, endPoint x: 316, endPoint y: 501, distance: 518.4
click at [316, 439] on foreignobject at bounding box center [363, 536] width 447 height 209
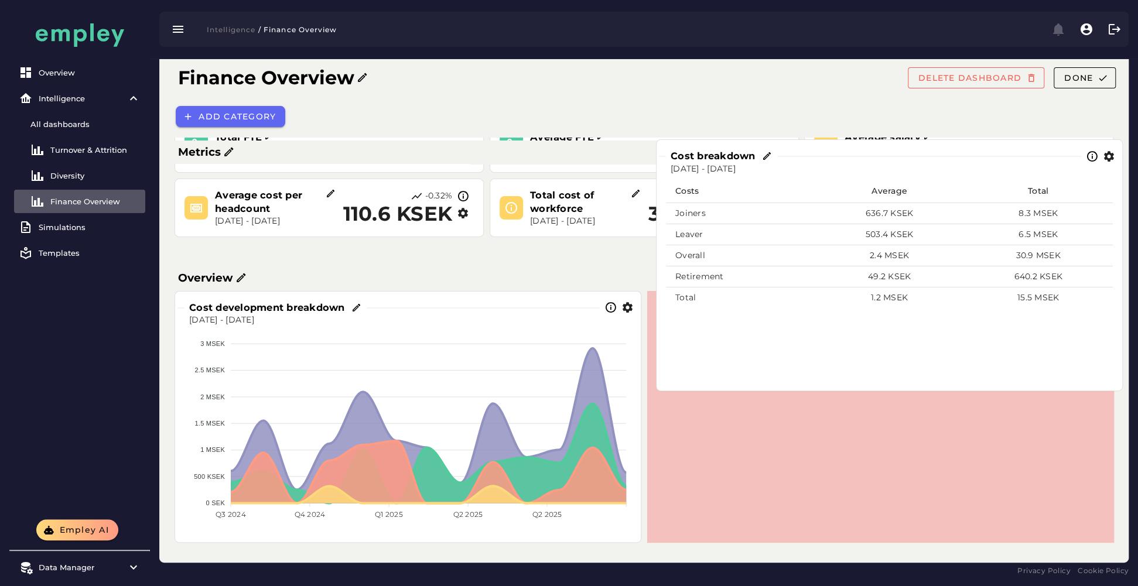
scroll to position [90, 0]
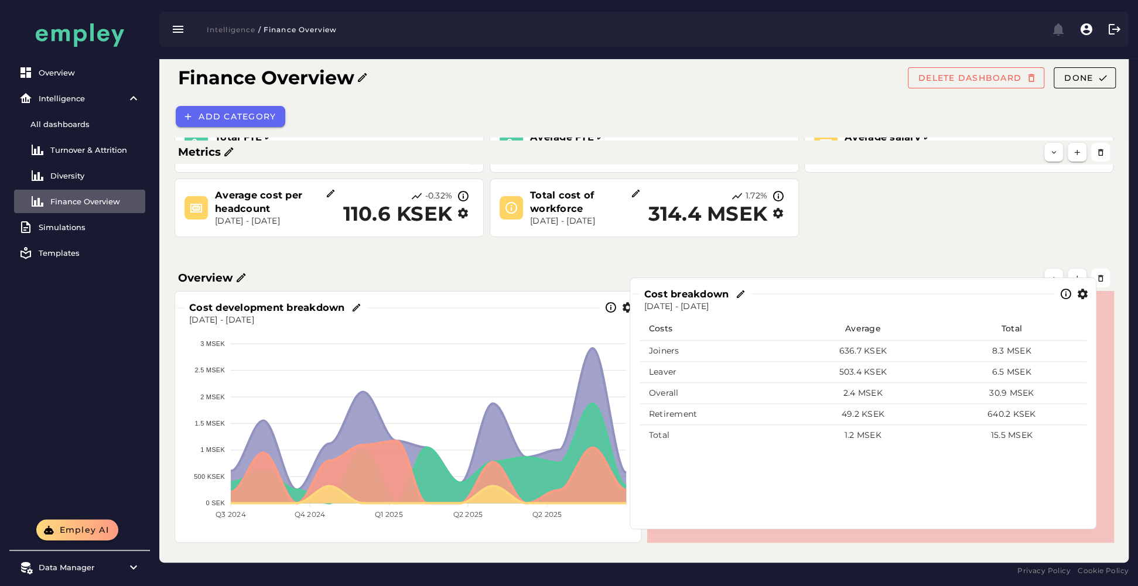
drag, startPoint x: 562, startPoint y: 484, endPoint x: 1018, endPoint y: 393, distance: 464.5
click at [852, 393] on td "30.9 MSEK" at bounding box center [1011, 393] width 149 height 21
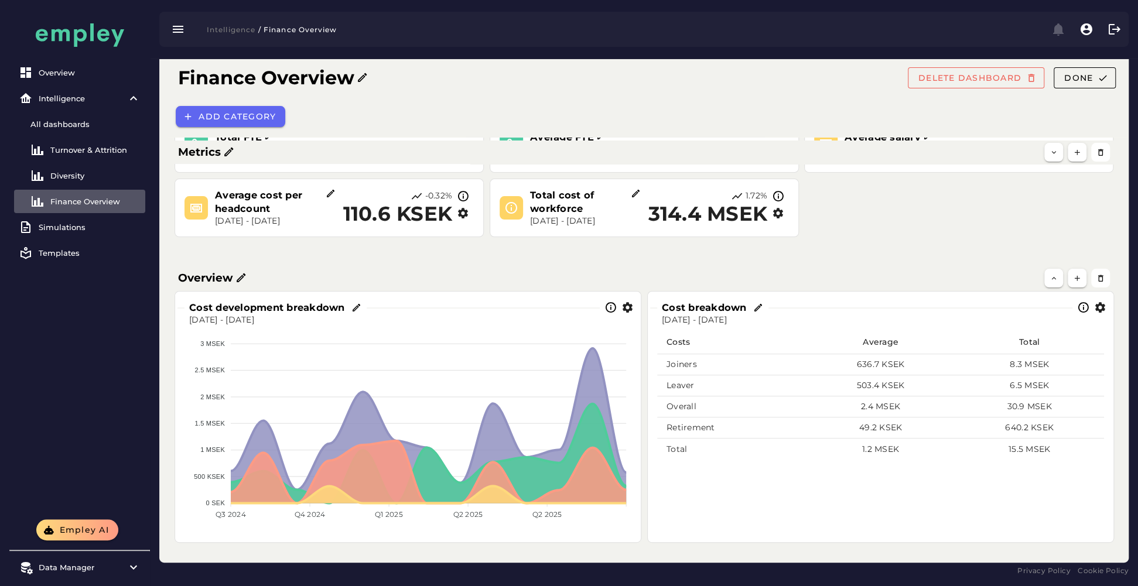
scroll to position [0, 0]
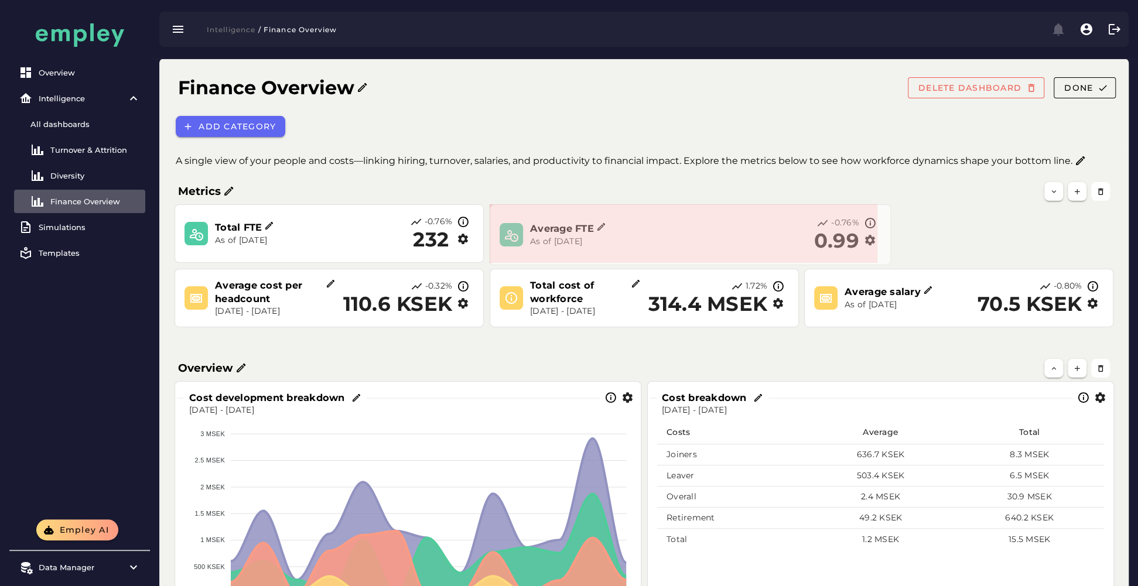
drag, startPoint x: 795, startPoint y: 259, endPoint x: 909, endPoint y: 259, distance: 114.8
click at [852, 259] on span at bounding box center [888, 262] width 6 height 6
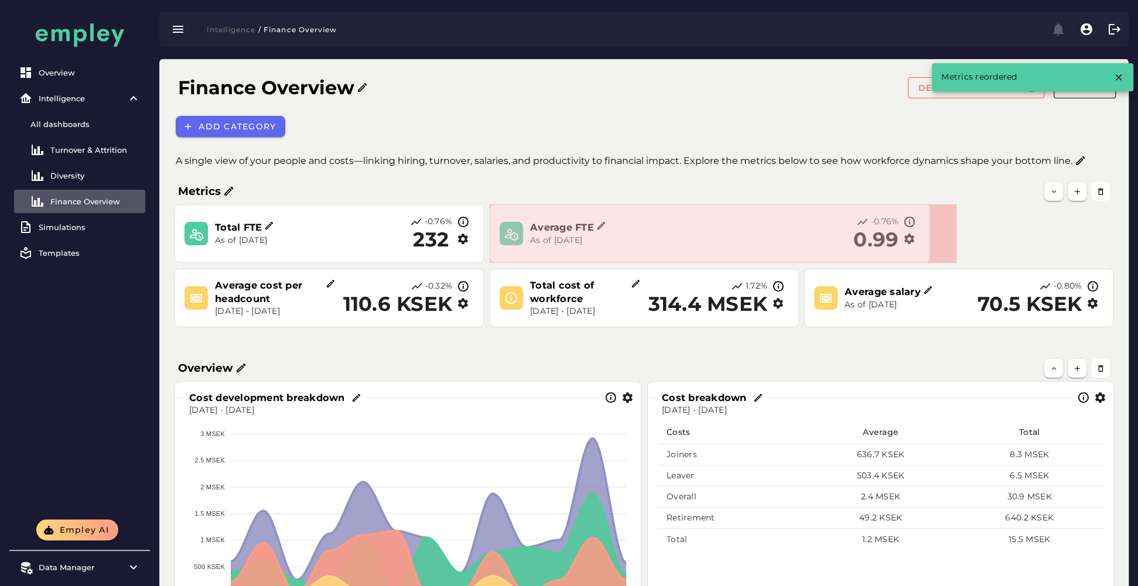
drag, startPoint x: 874, startPoint y: 259, endPoint x: 926, endPoint y: 254, distance: 52.9
click at [852, 254] on section "Average FTE As of [DATE] -0.76% 0.99" at bounding box center [709, 233] width 440 height 59
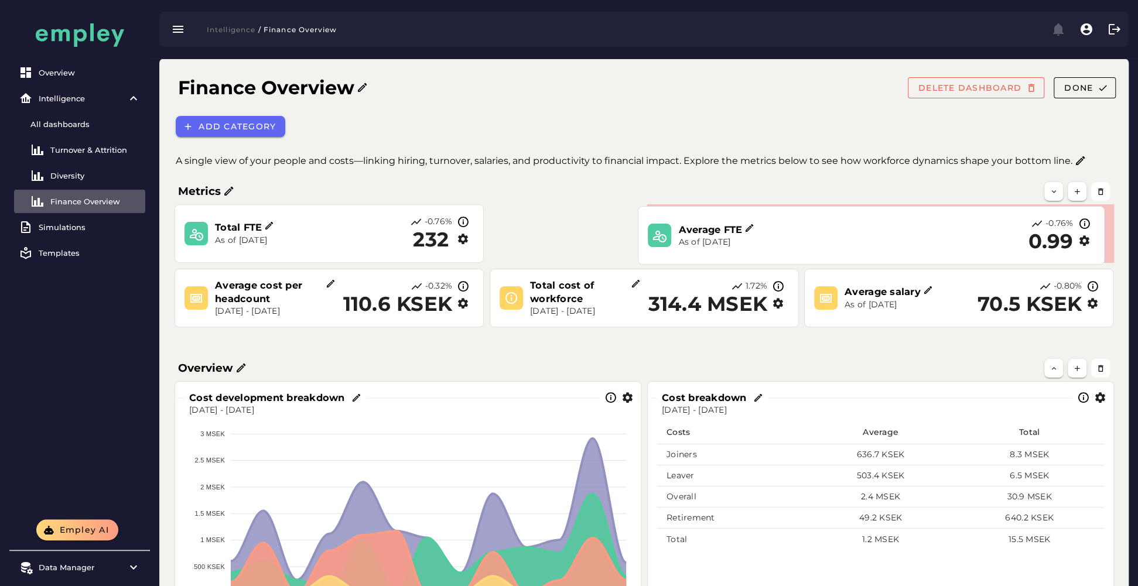
drag, startPoint x: 809, startPoint y: 246, endPoint x: 957, endPoint y: 248, distance: 148.1
click at [852, 248] on div "-0.76% 0.99" at bounding box center [1002, 236] width 186 height 36
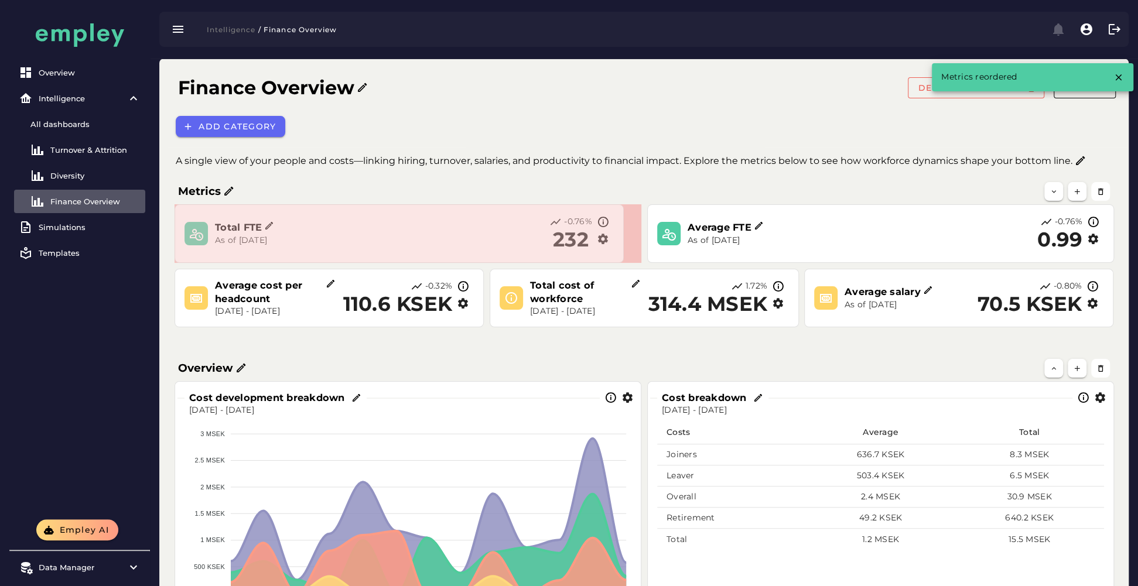
drag, startPoint x: 478, startPoint y: 259, endPoint x: 626, endPoint y: 256, distance: 148.7
click at [624, 256] on section "Total FTE As of [DATE] -0.76% 232" at bounding box center [398, 233] width 449 height 59
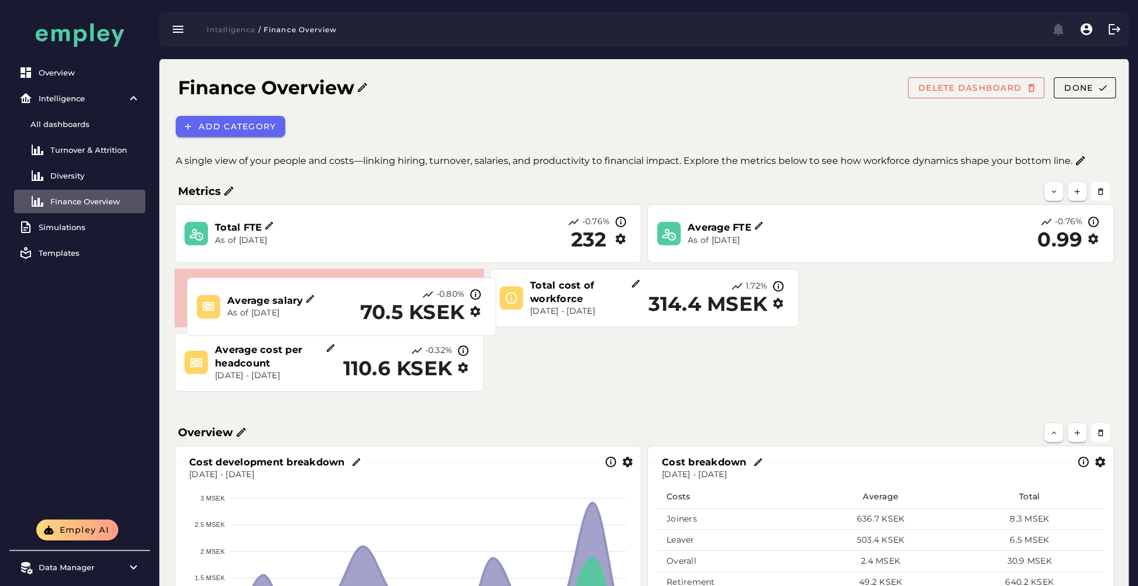
drag, startPoint x: 838, startPoint y: 293, endPoint x: 204, endPoint y: 300, distance: 634.7
click at [204, 300] on div "Average salary As of [DATE] -0.80% 70.5 KSEK" at bounding box center [341, 307] width 289 height 36
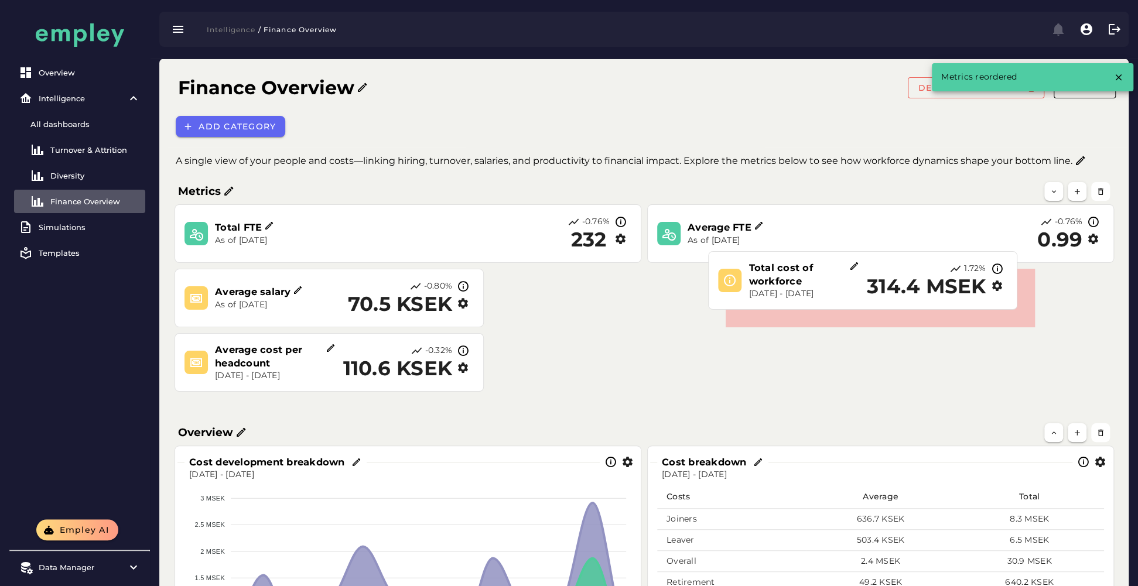
drag, startPoint x: 644, startPoint y: 289, endPoint x: 908, endPoint y: 271, distance: 264.1
click at [852, 271] on div "Total cost of workforce [DATE] - [DATE] 1.72% 314.4 MSEK" at bounding box center [862, 280] width 289 height 39
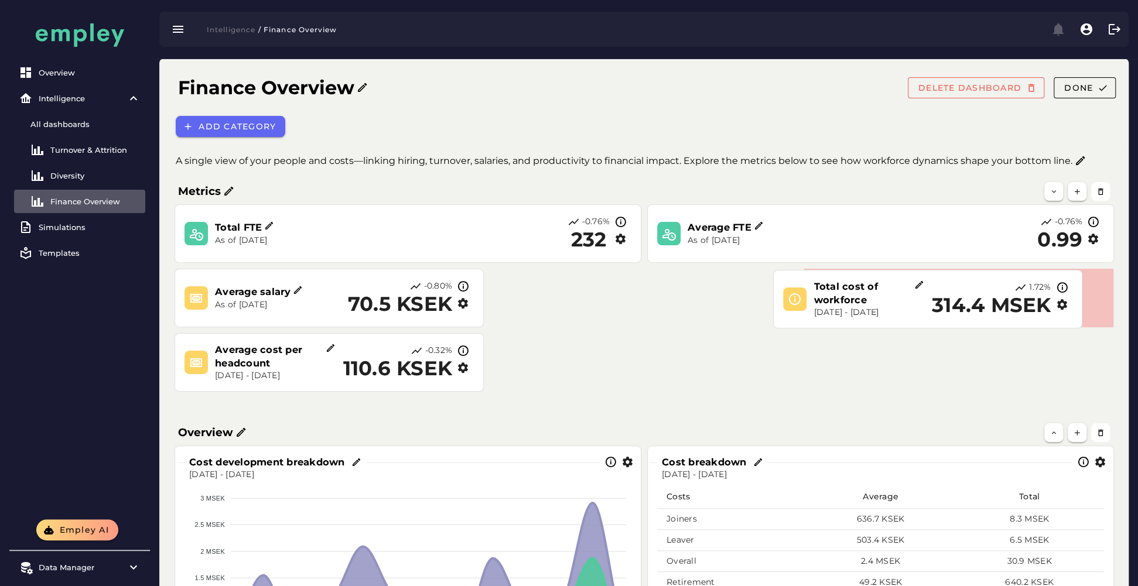
drag, startPoint x: 798, startPoint y: 289, endPoint x: 852, endPoint y: 289, distance: 53.9
click at [852, 289] on h3 "Total cost of workforce" at bounding box center [863, 294] width 101 height 28
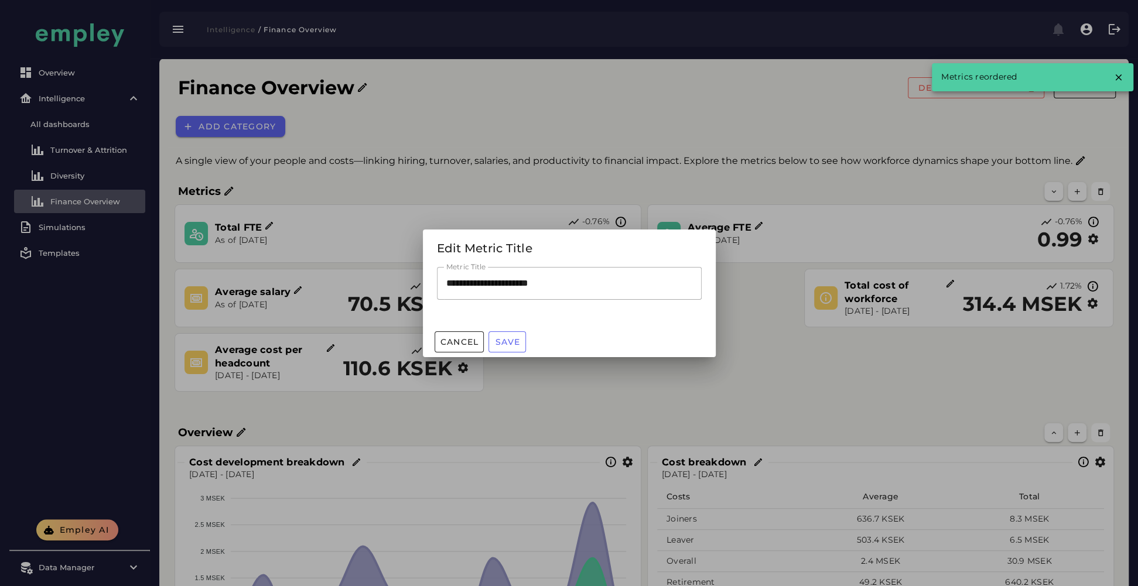
click at [444, 389] on div at bounding box center [569, 293] width 1138 height 586
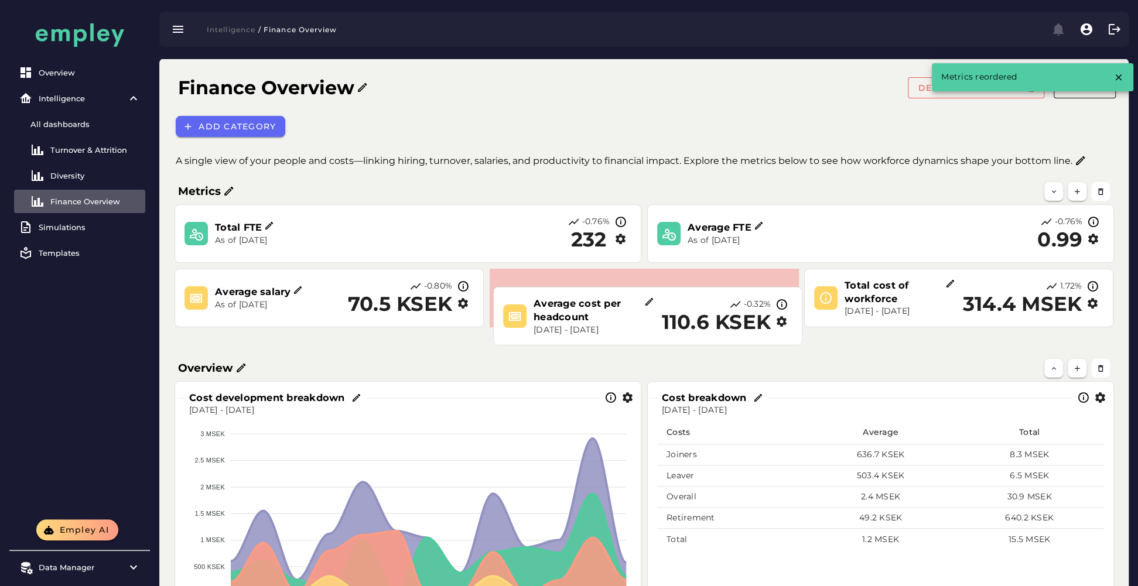
drag, startPoint x: 283, startPoint y: 383, endPoint x: 604, endPoint y: 331, distance: 324.4
click at [604, 331] on div "Average cost per headcount [DATE] - [DATE]0.32% 110.6 KSEK" at bounding box center [647, 316] width 299 height 48
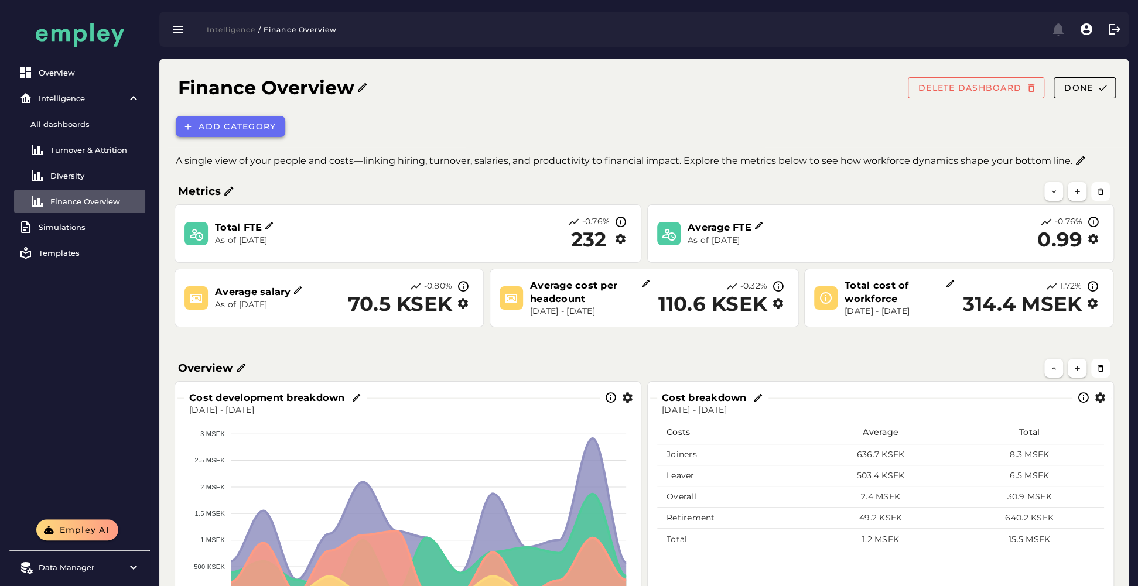
click at [244, 130] on span "Add category" at bounding box center [237, 126] width 78 height 11
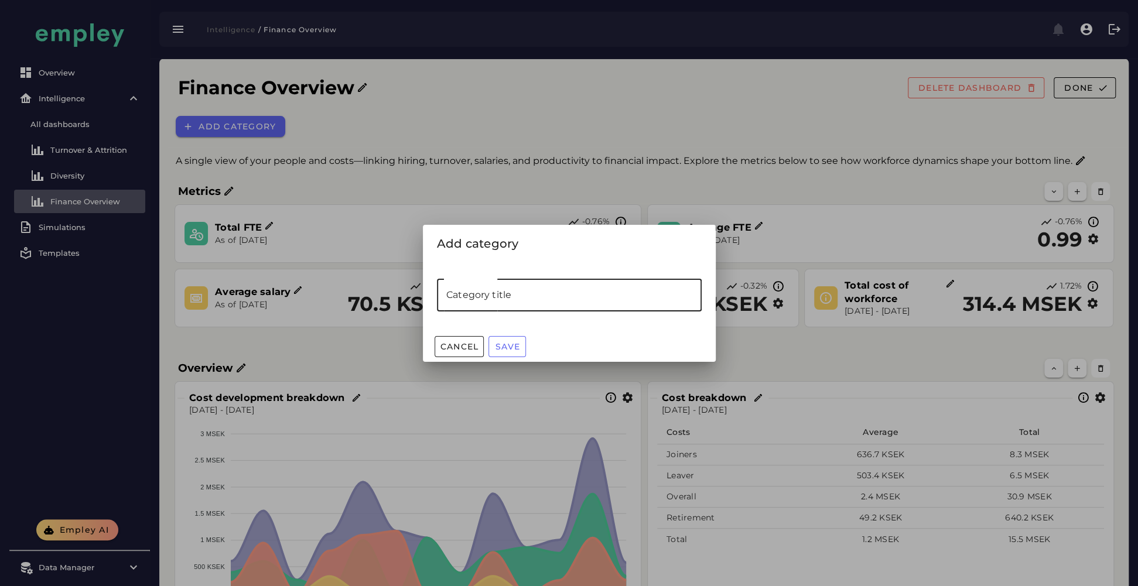
click at [527, 297] on input "Category title" at bounding box center [569, 295] width 265 height 33
click at [456, 288] on input "Category title" at bounding box center [569, 295] width 265 height 33
click at [460, 293] on input "******" at bounding box center [569, 295] width 265 height 33
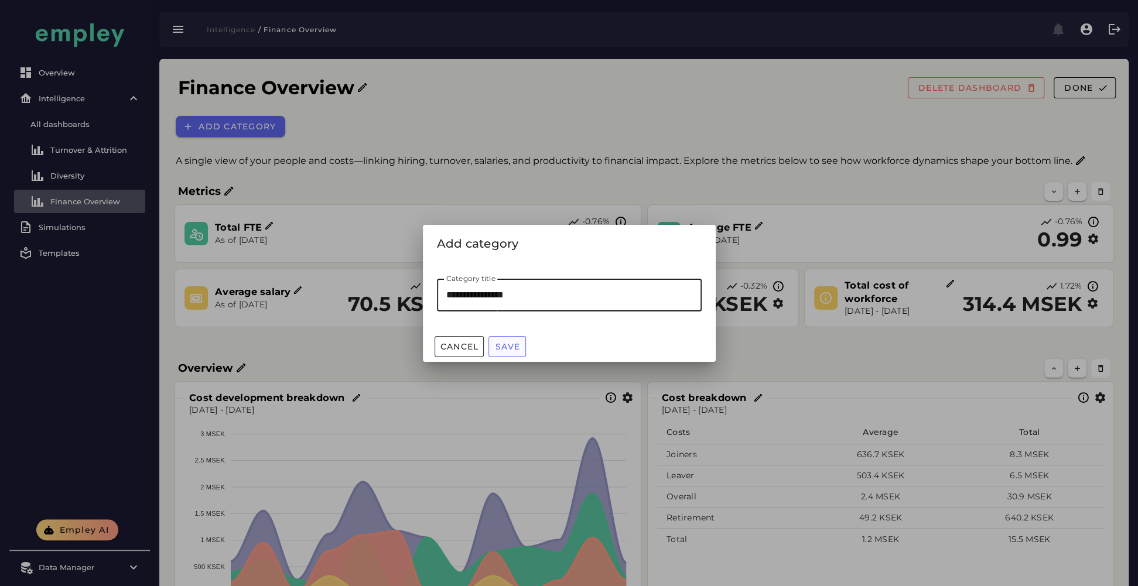
type input "**********"
click at [508, 348] on span "Save" at bounding box center [507, 346] width 25 height 11
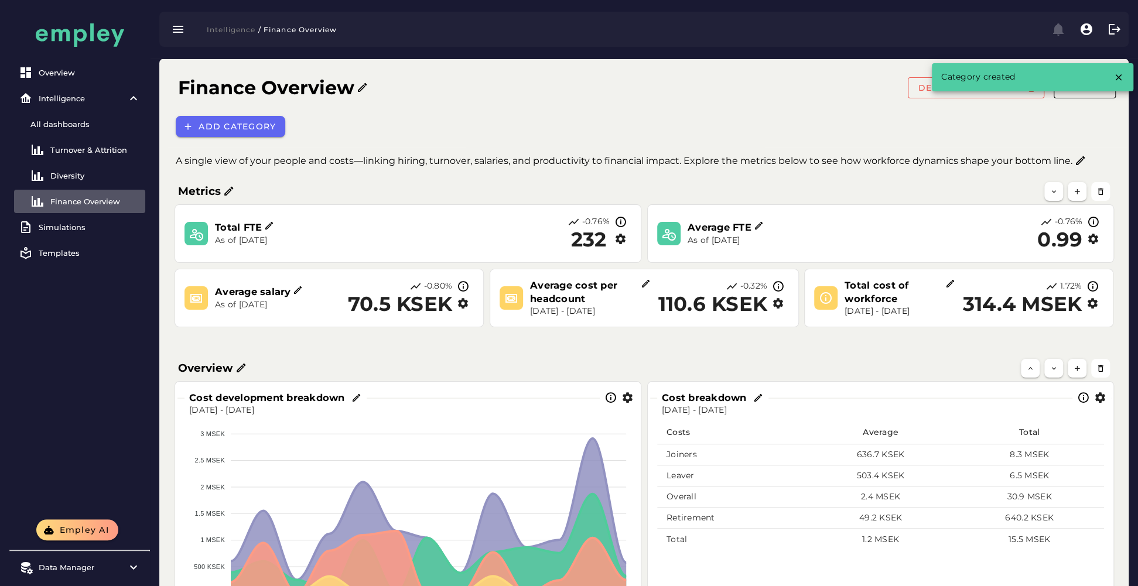
scroll to position [146, 0]
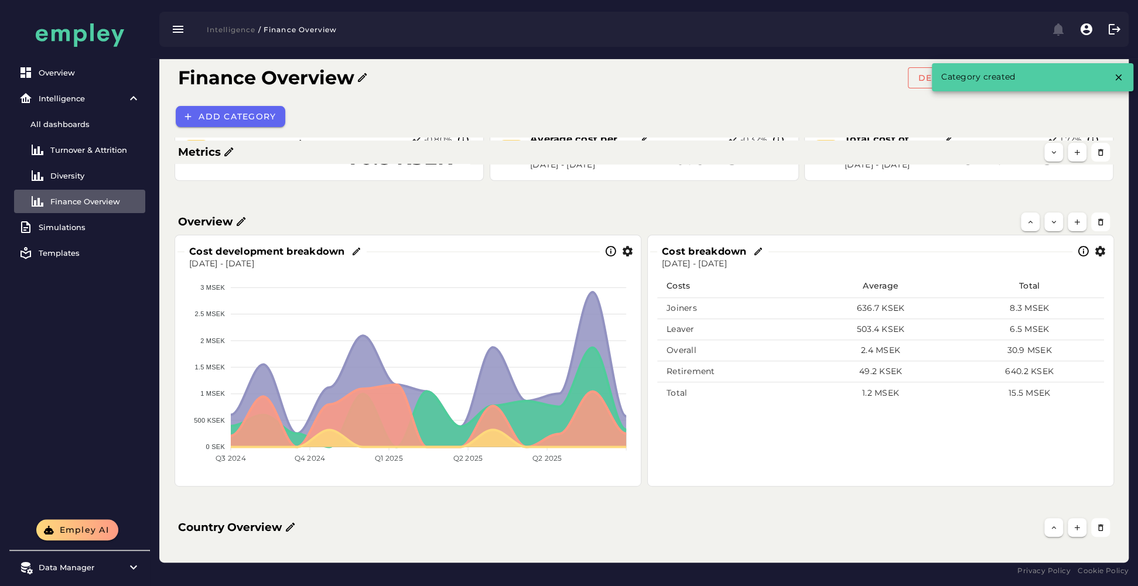
click at [240, 224] on icon at bounding box center [241, 222] width 12 height 12
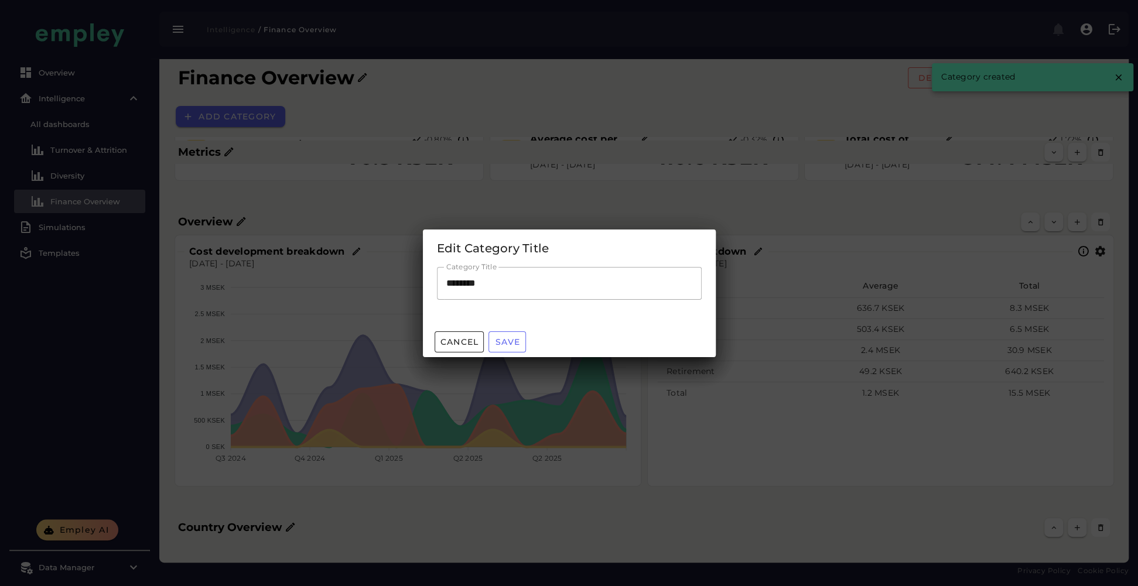
scroll to position [0, 0]
click at [448, 283] on input "********" at bounding box center [569, 283] width 265 height 33
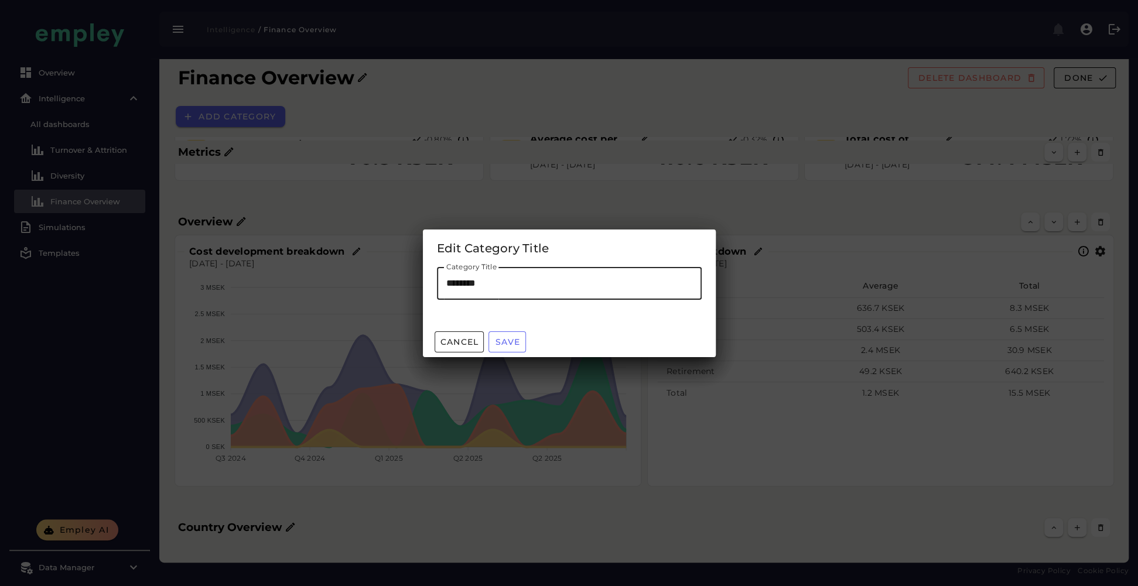
type input "*********"
type input "**********"
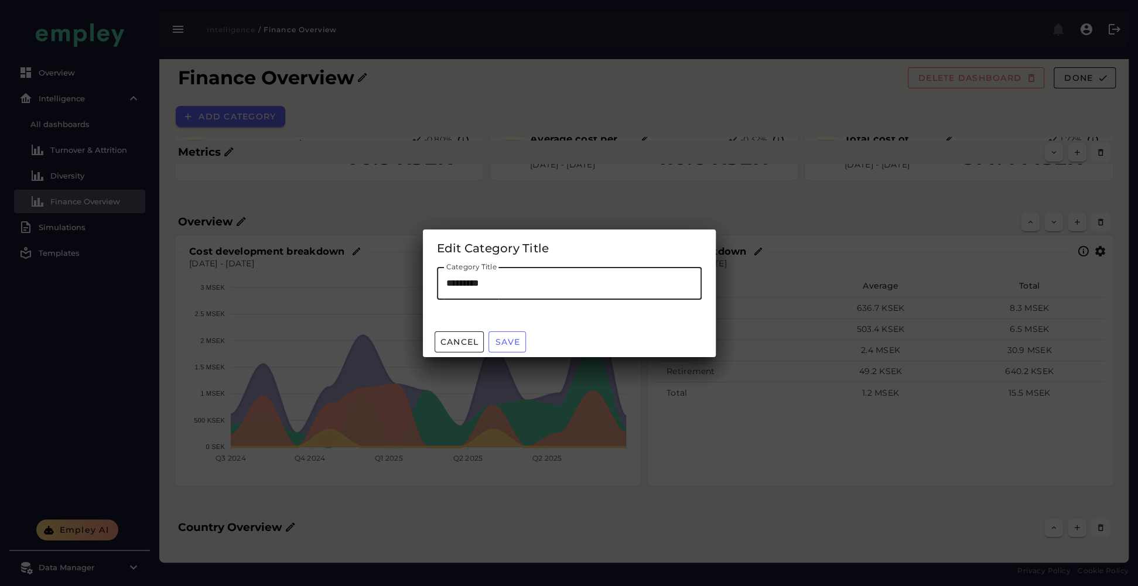
type input "**********"
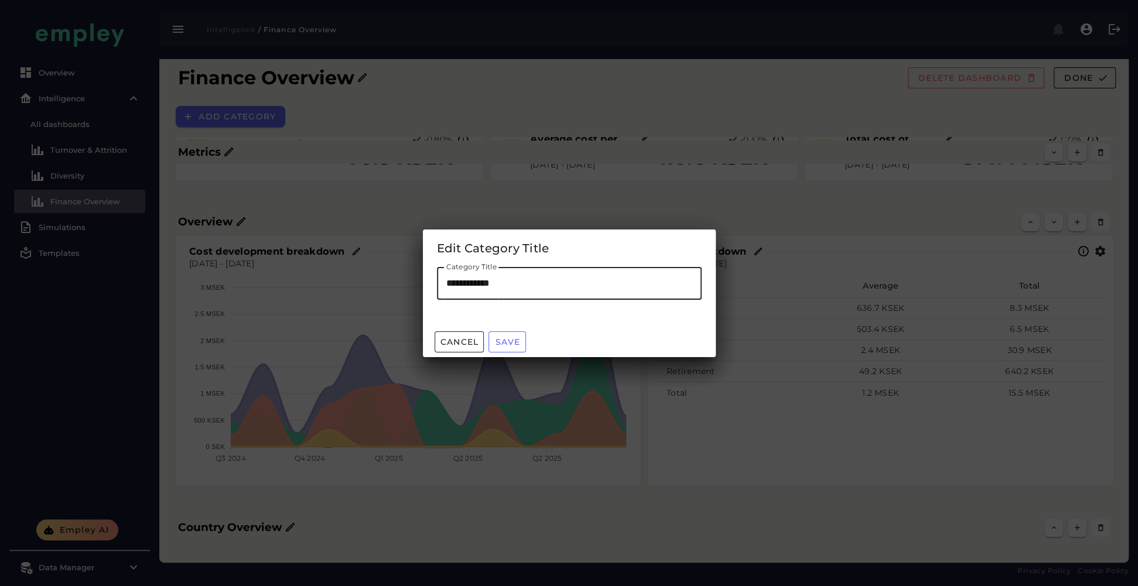
type input "**********"
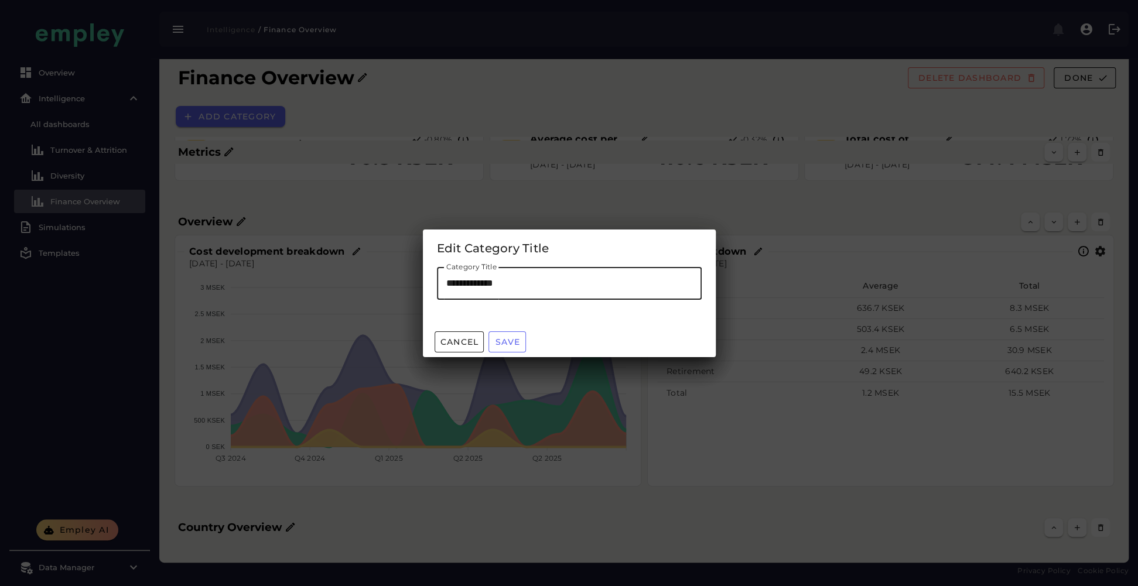
type input "**********"
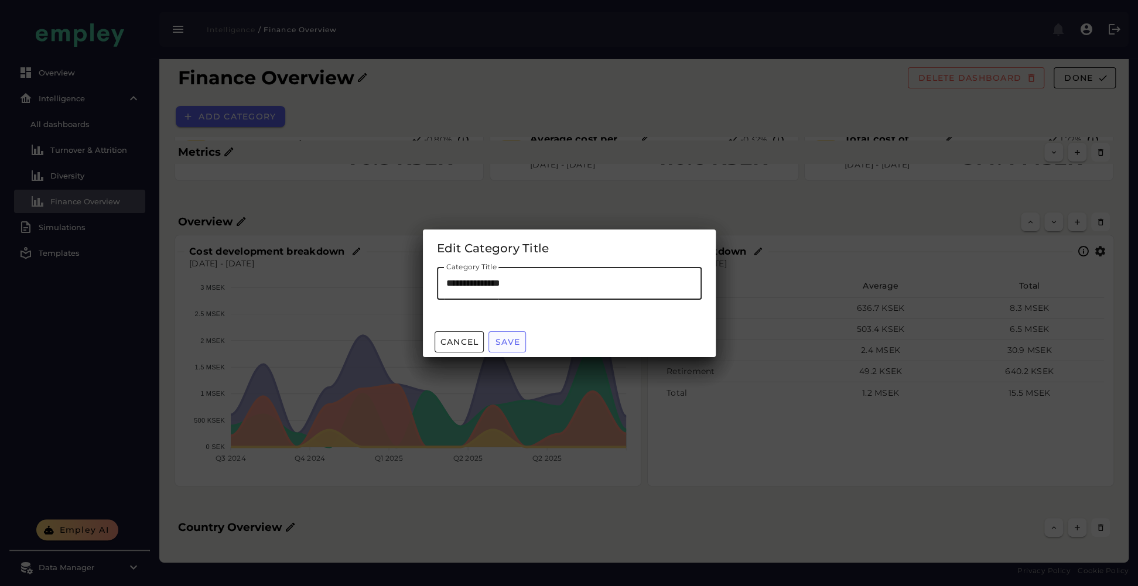
click at [501, 347] on button "Save" at bounding box center [506, 341] width 37 height 21
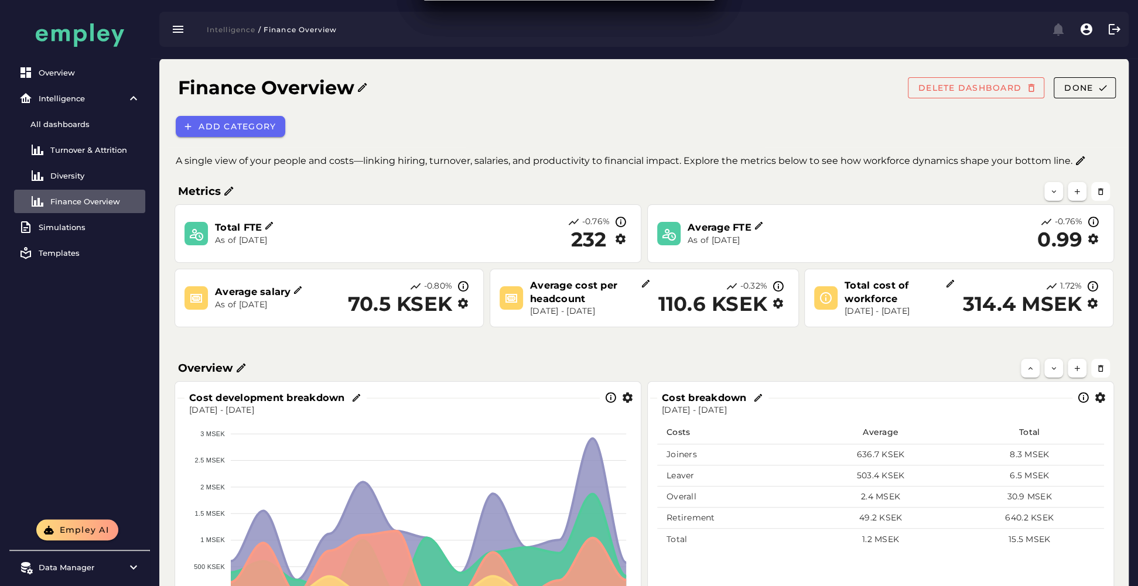
scroll to position [146, 0]
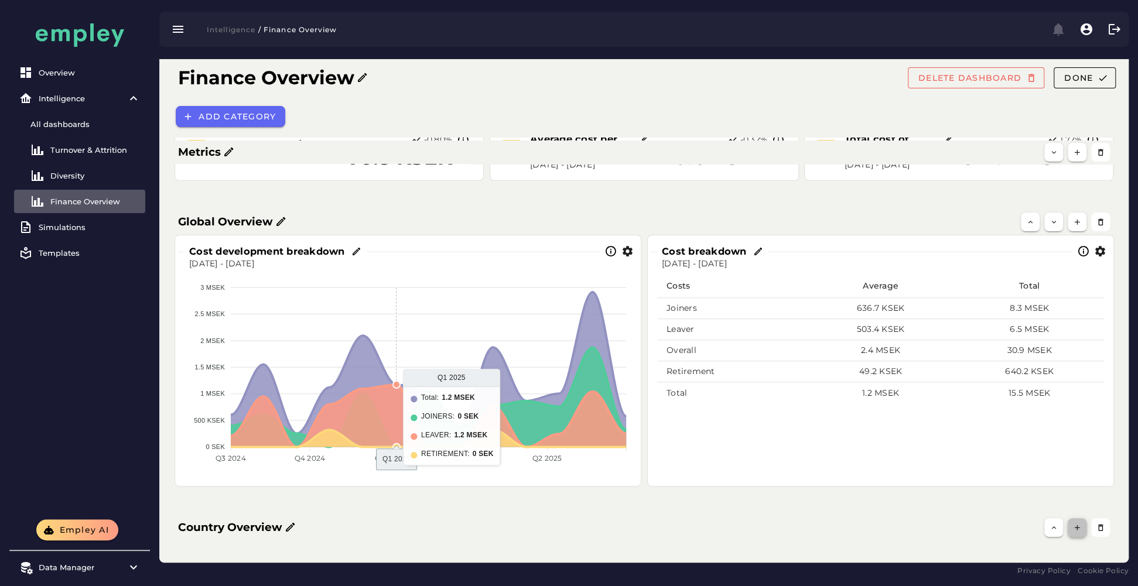
click at [852, 439] on button "button" at bounding box center [1076, 527] width 19 height 19
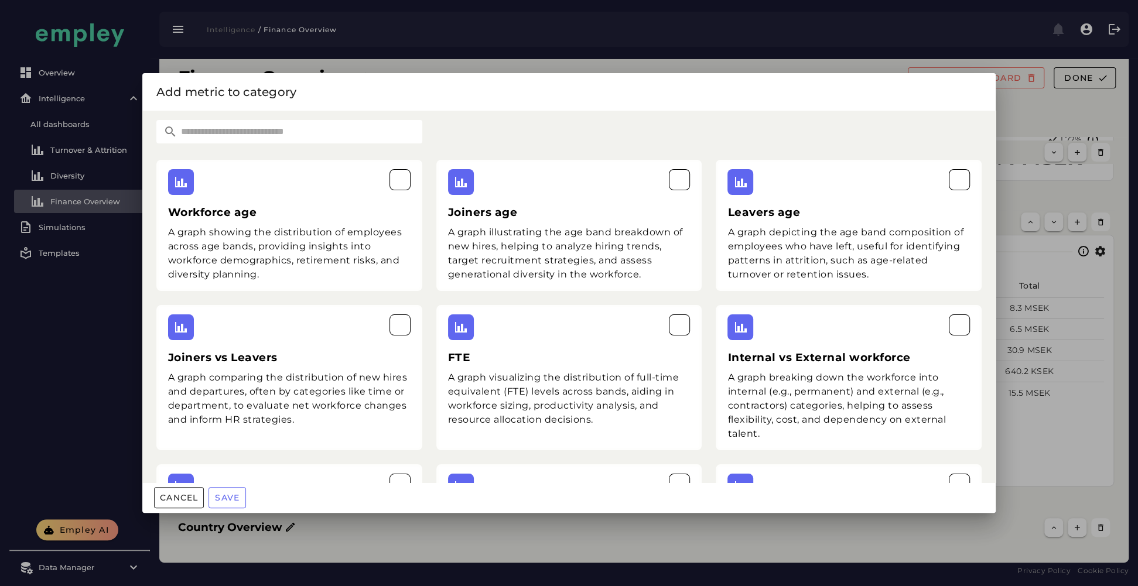
click at [354, 135] on input "text" at bounding box center [299, 131] width 245 height 23
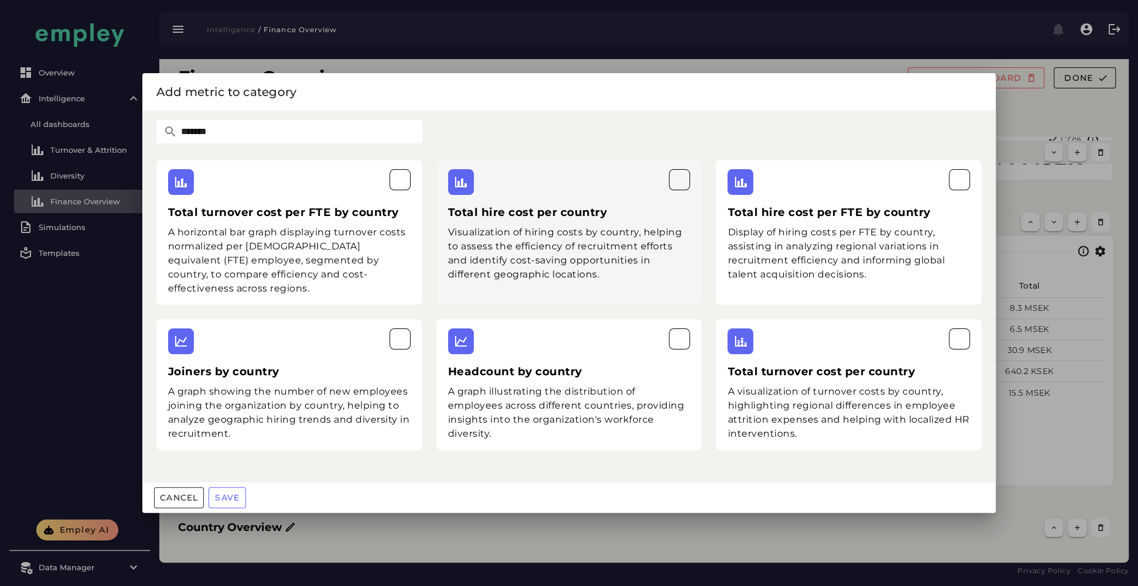
type input "*******"
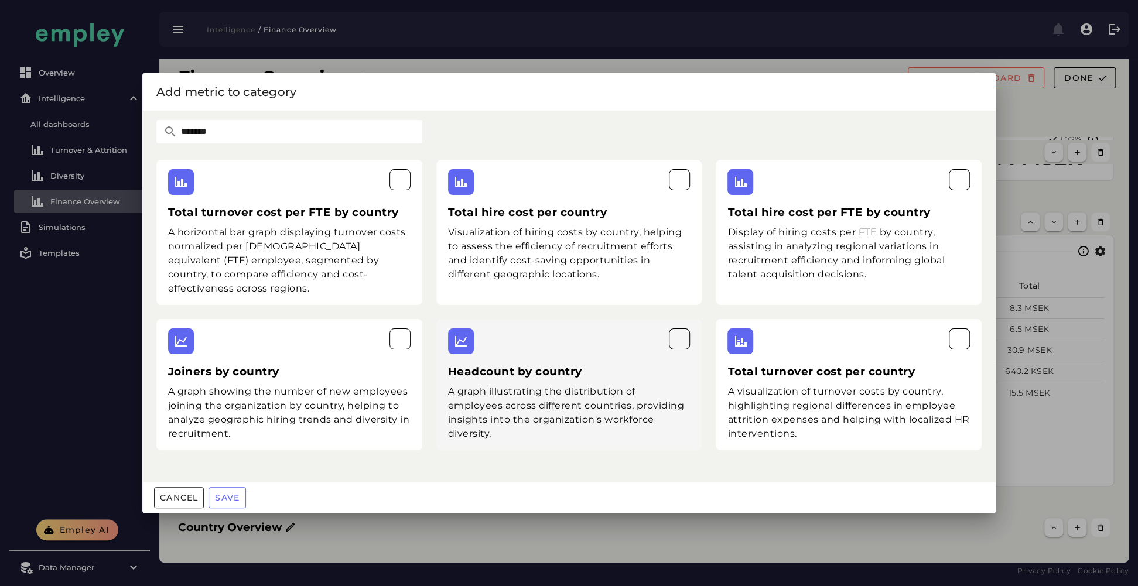
click at [507, 388] on div "A graph illustrating the distribution of employees across different countries, …" at bounding box center [569, 413] width 242 height 56
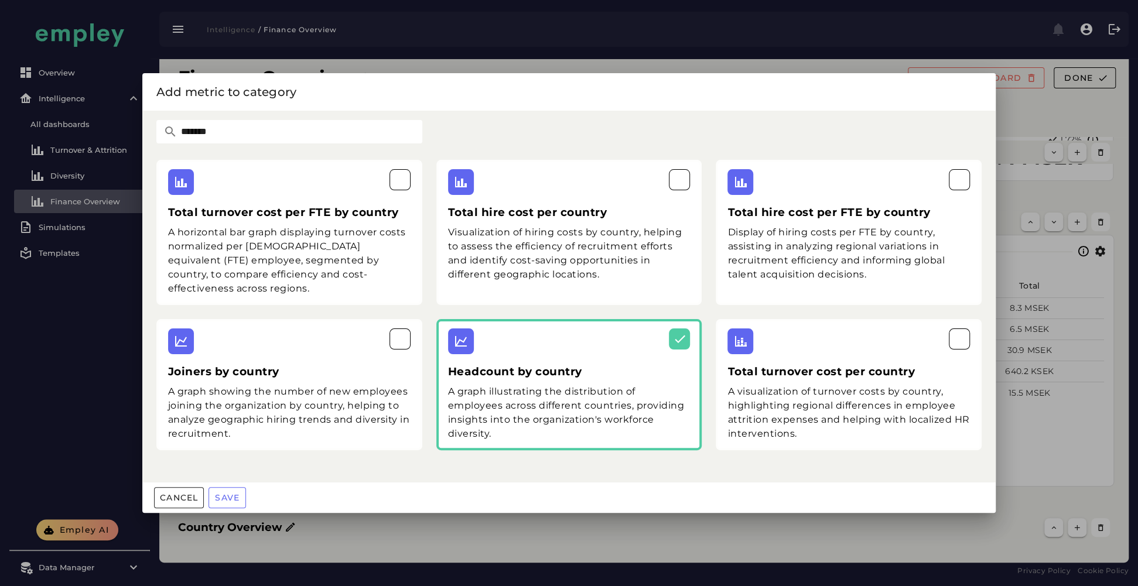
click at [314, 385] on div "A graph showing the number of new employees joining the organization by country…" at bounding box center [289, 413] width 242 height 56
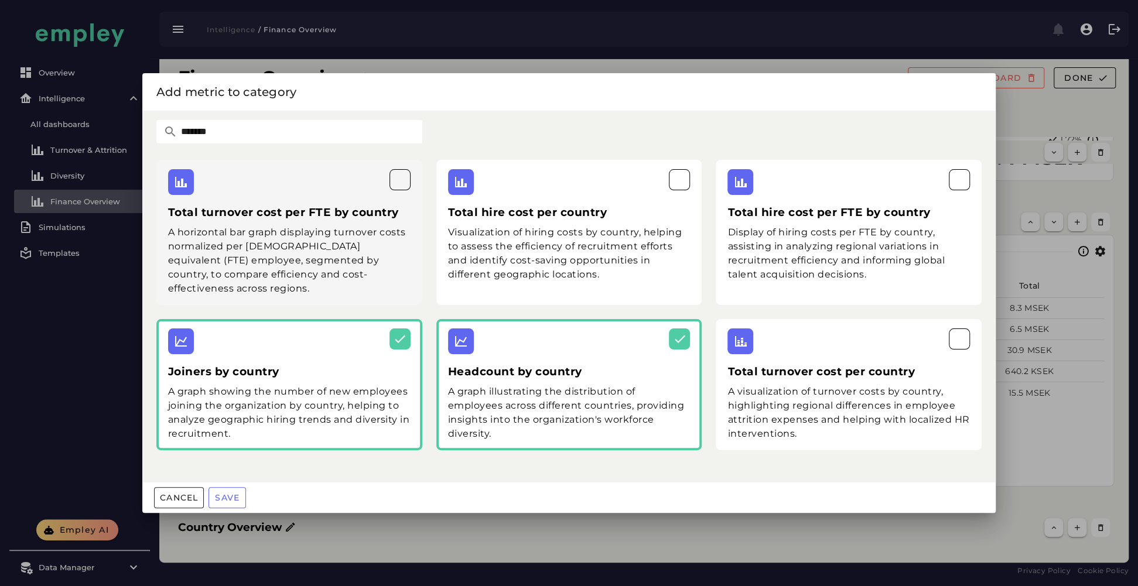
click at [377, 225] on div "Total turnover cost per FTE by country A horizontal bar graph displaying turnov…" at bounding box center [289, 232] width 266 height 145
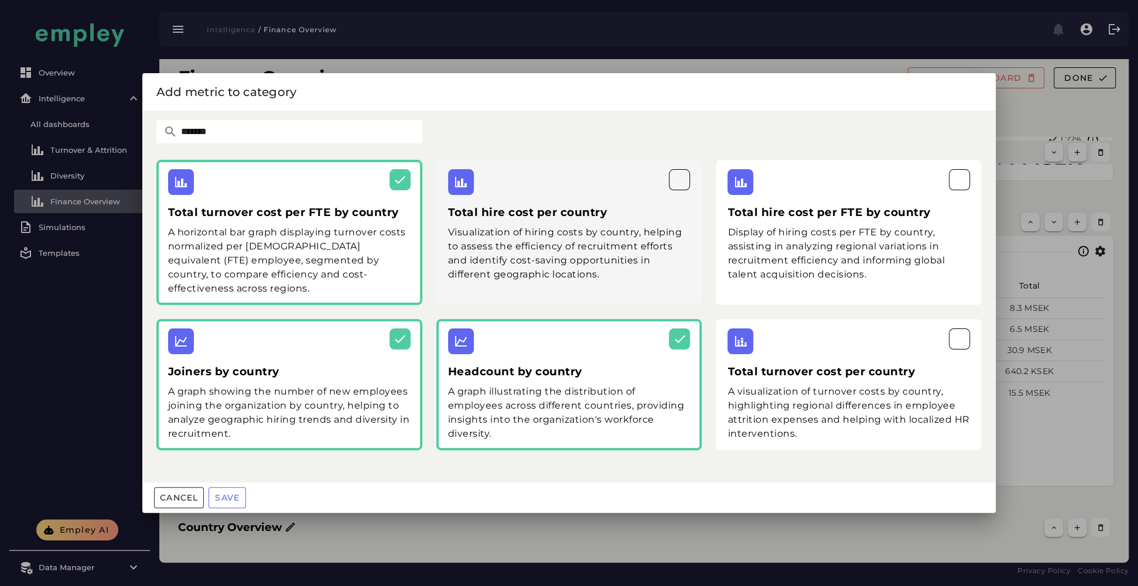
click at [553, 239] on div "Visualization of hiring costs by country, helping to assess the efficiency of r…" at bounding box center [569, 253] width 242 height 56
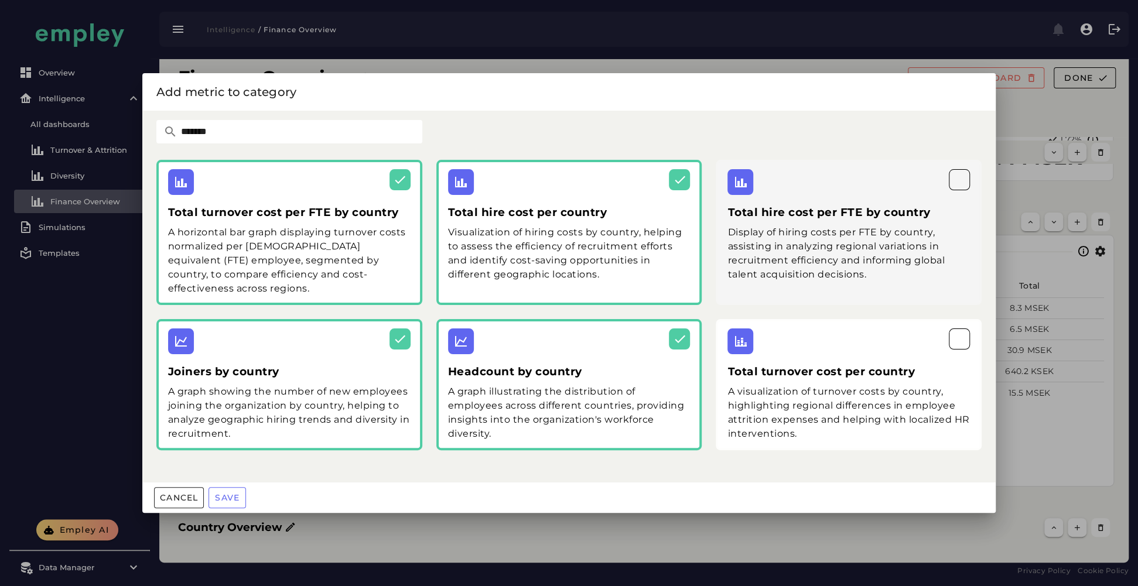
click at [738, 249] on div "Display of hiring costs per FTE by country, assisting in analyzing regional var…" at bounding box center [848, 253] width 242 height 56
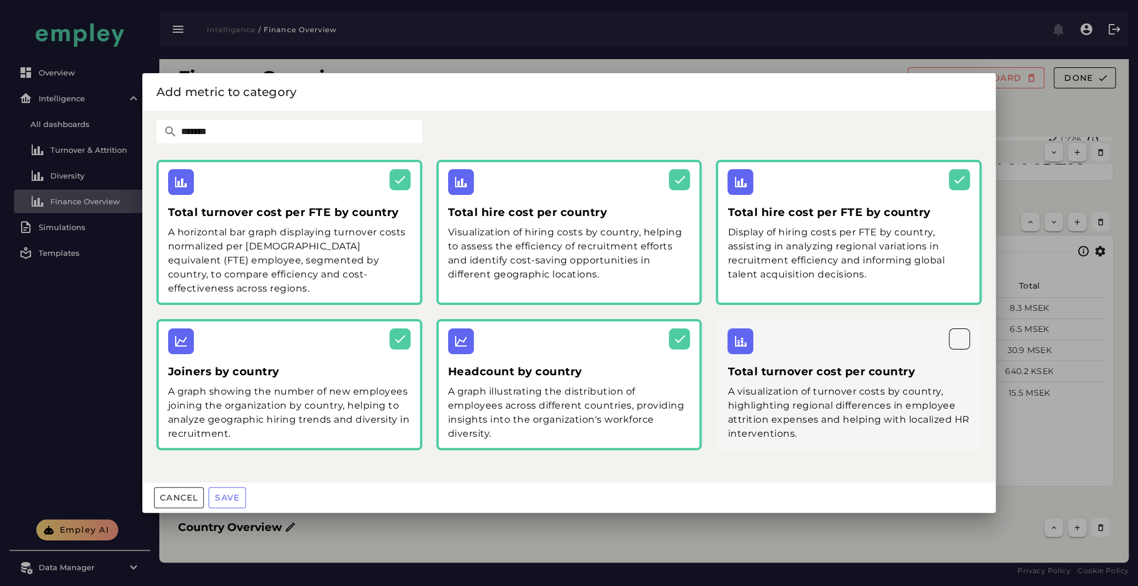
click at [776, 412] on div "A visualization of turnover costs by country, highlighting regional differences…" at bounding box center [848, 413] width 242 height 56
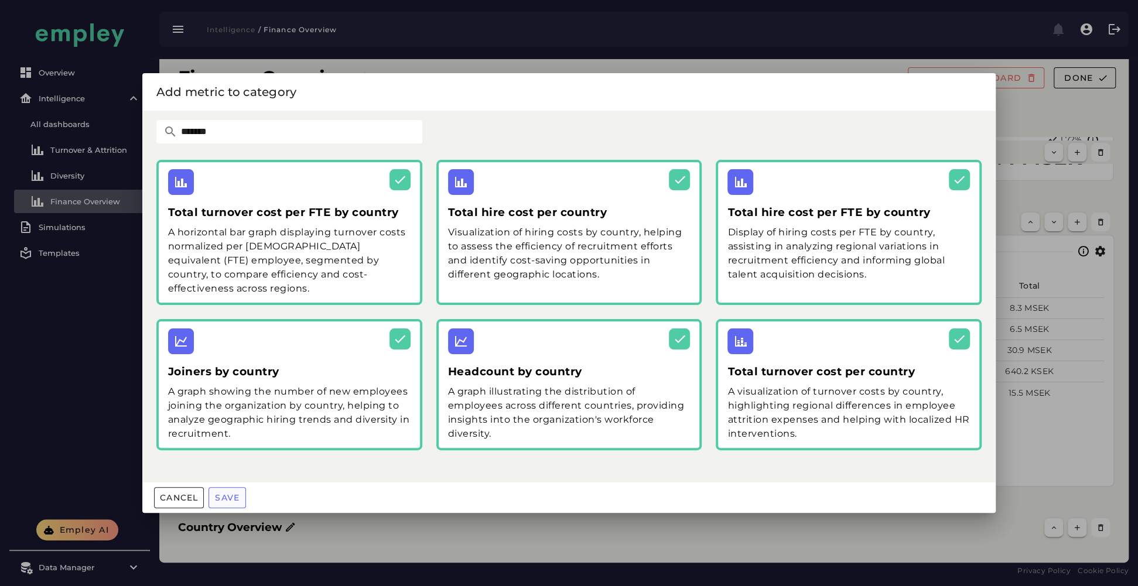
click at [227, 439] on span "Save" at bounding box center [226, 497] width 25 height 11
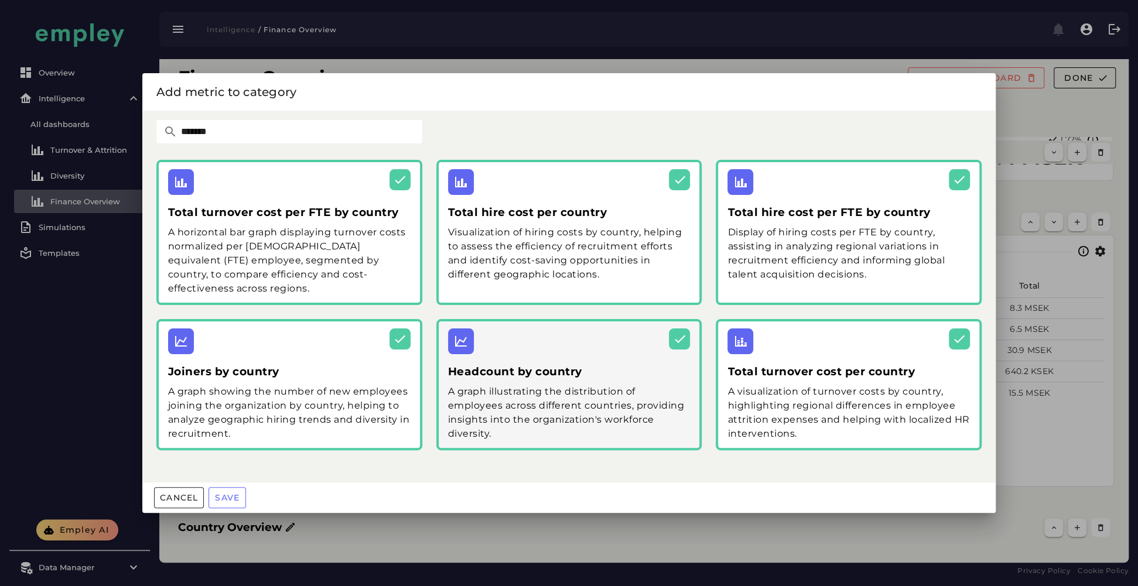
click at [520, 399] on div "A graph illustrating the distribution of employees across different countries, …" at bounding box center [569, 413] width 242 height 56
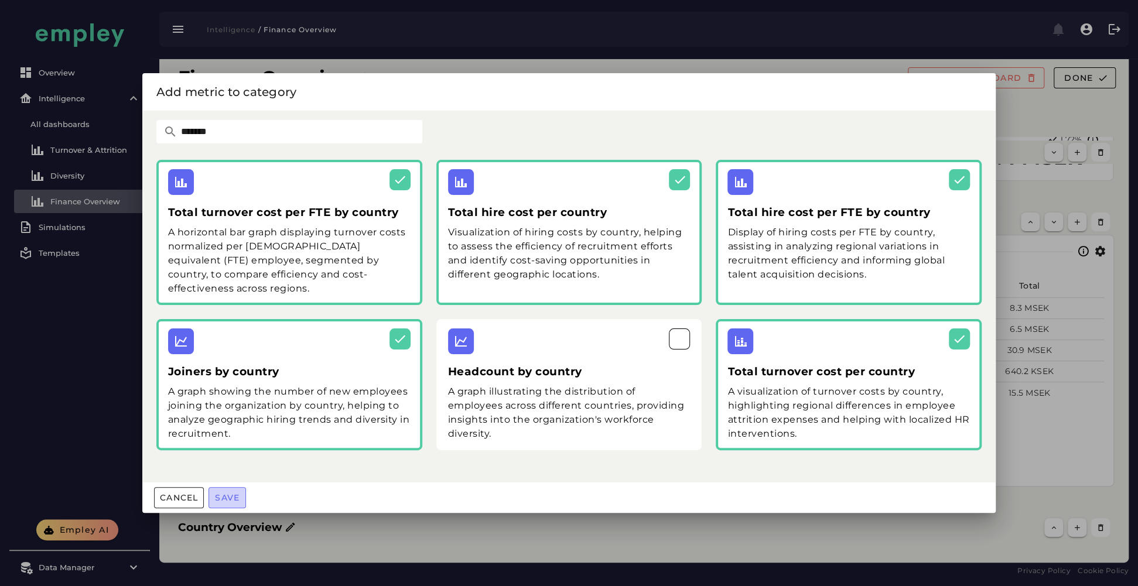
click at [227, 439] on span "Save" at bounding box center [226, 497] width 25 height 11
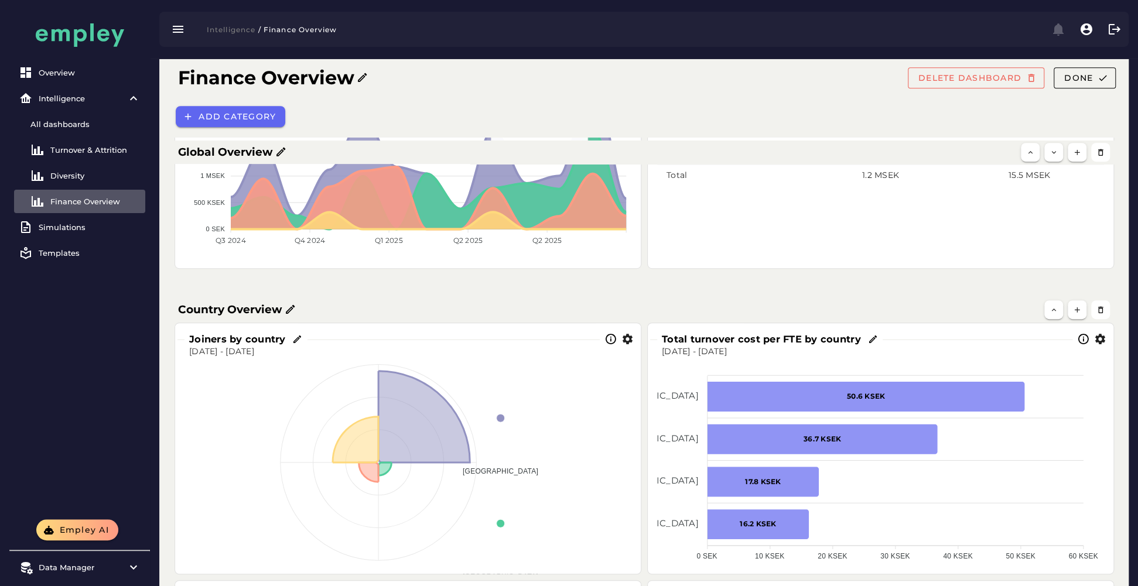
scroll to position [365, 0]
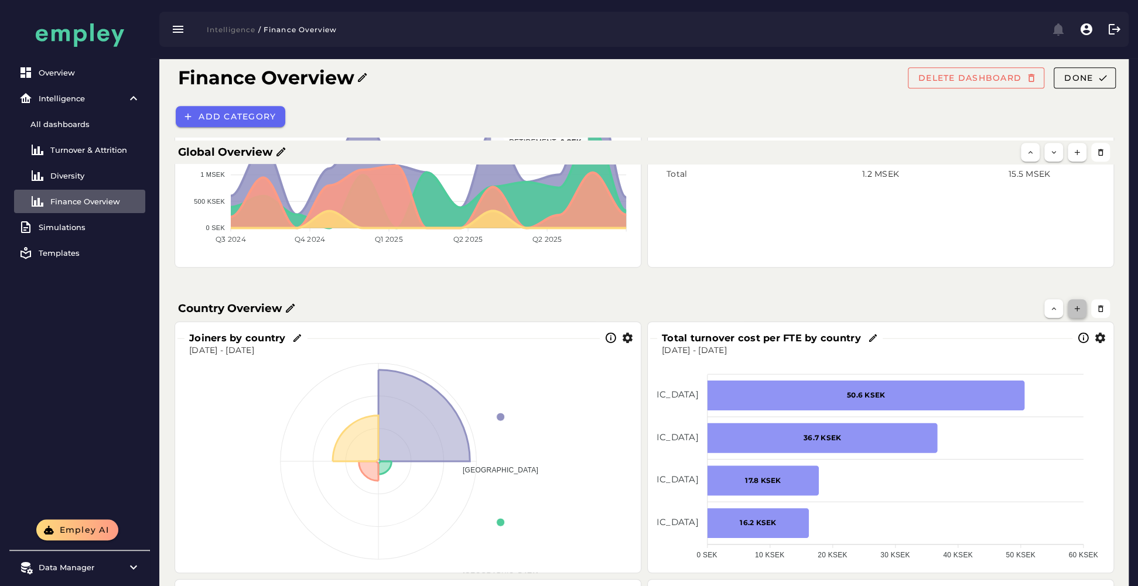
click at [852, 306] on button "button" at bounding box center [1076, 308] width 19 height 19
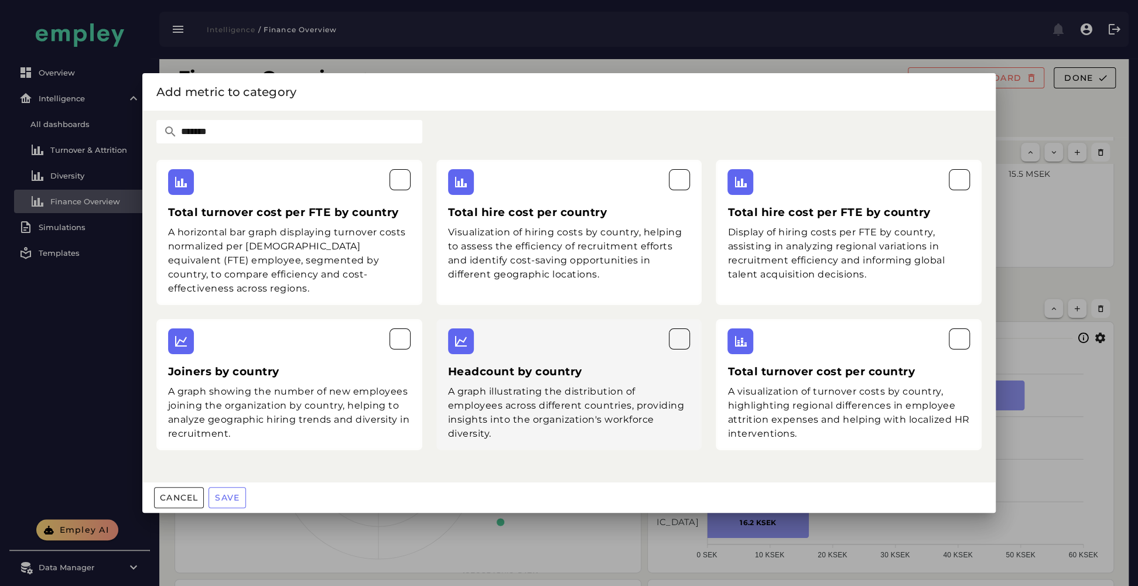
click at [518, 348] on div "Headcount by country A graph illustrating the distribution of employees across …" at bounding box center [569, 384] width 266 height 131
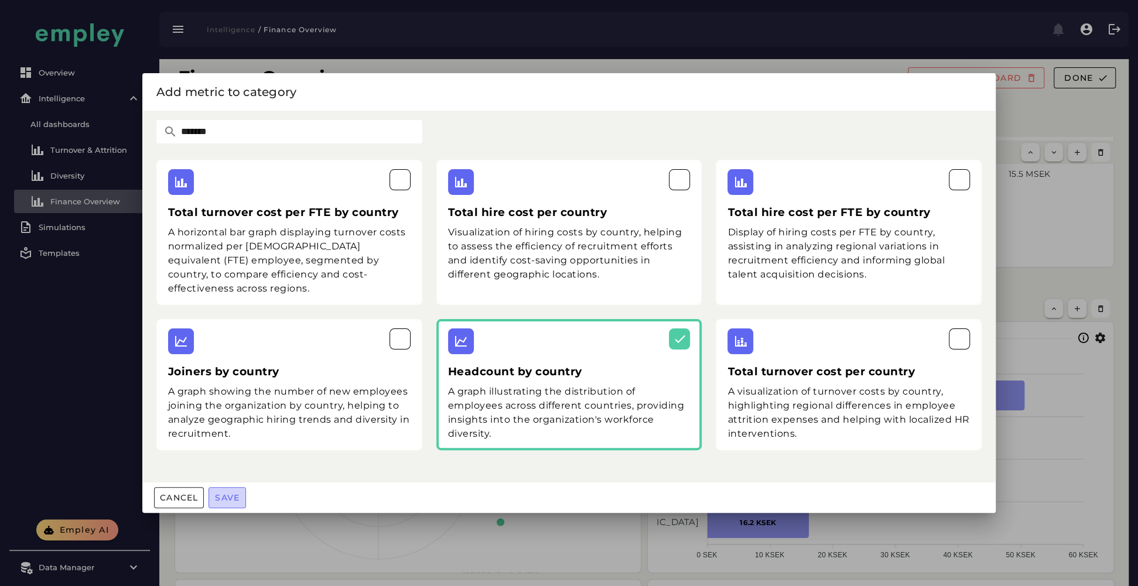
click at [233, 439] on button "Save" at bounding box center [226, 497] width 37 height 21
click at [265, 439] on div at bounding box center [569, 293] width 1138 height 586
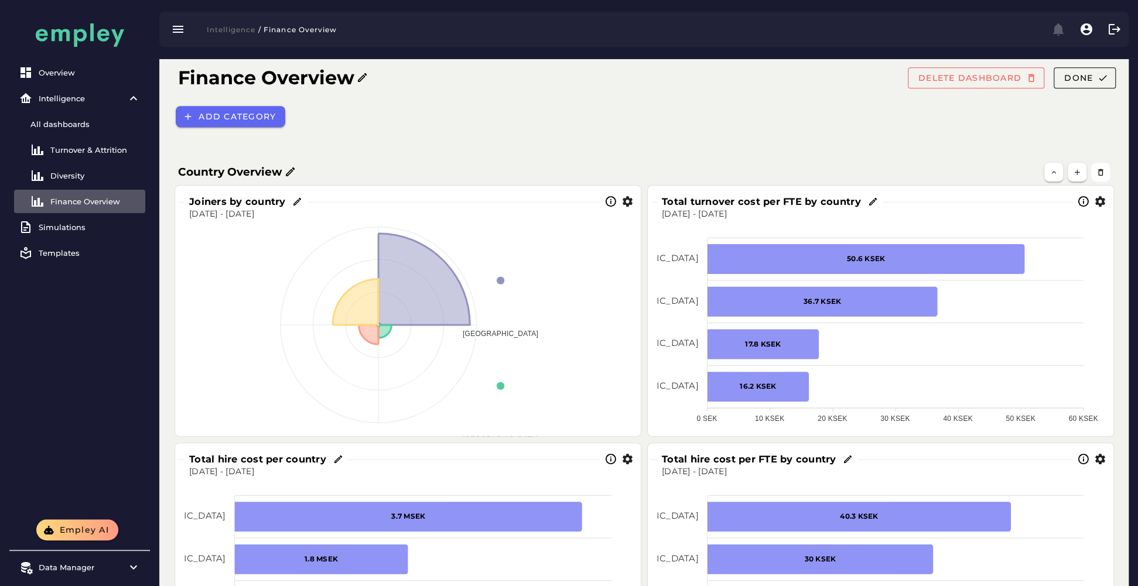
scroll to position [452, 0]
